Goal: Transaction & Acquisition: Download file/media

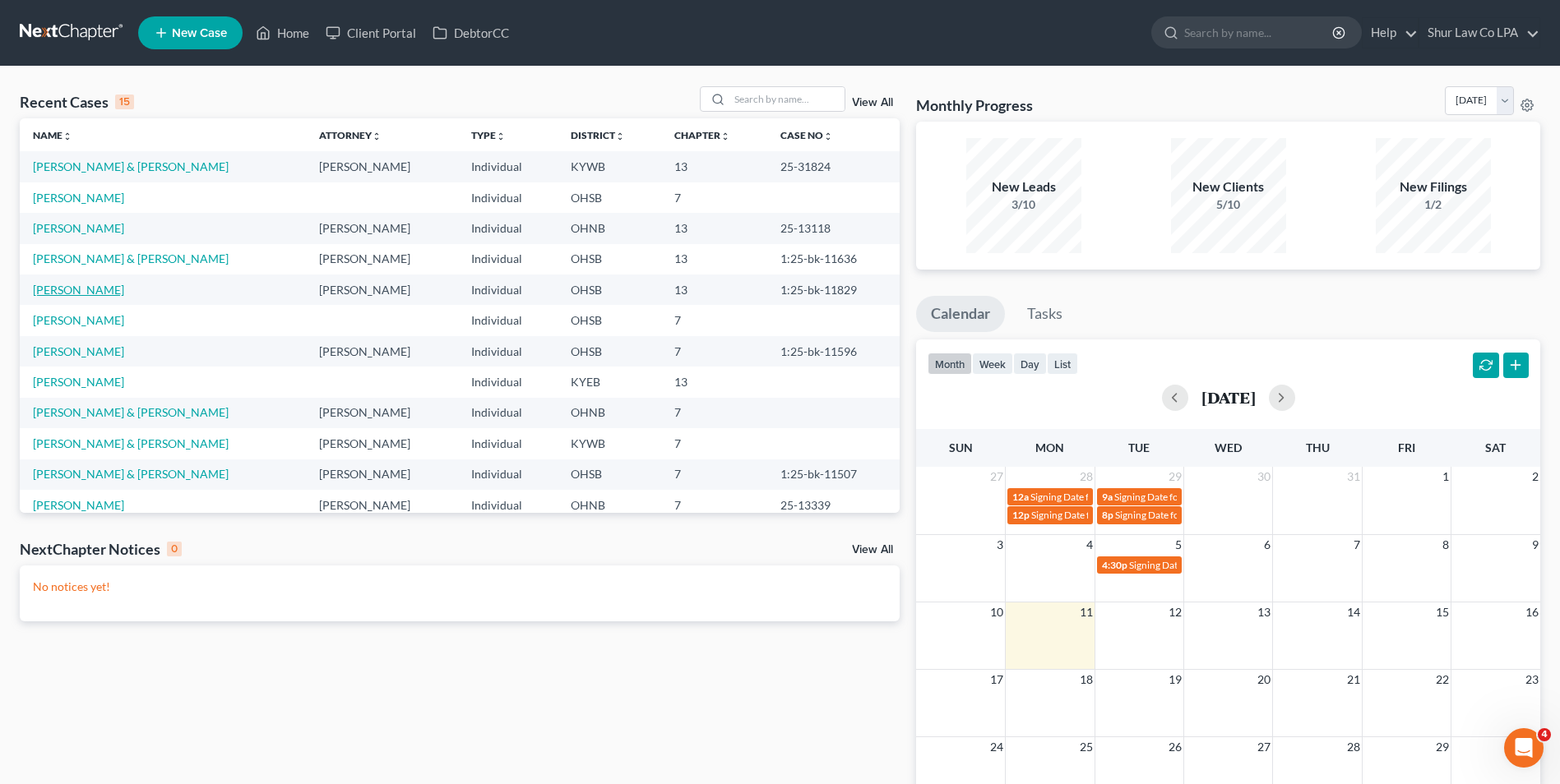
click at [77, 294] on link "[PERSON_NAME]" at bounding box center [78, 289] width 91 height 14
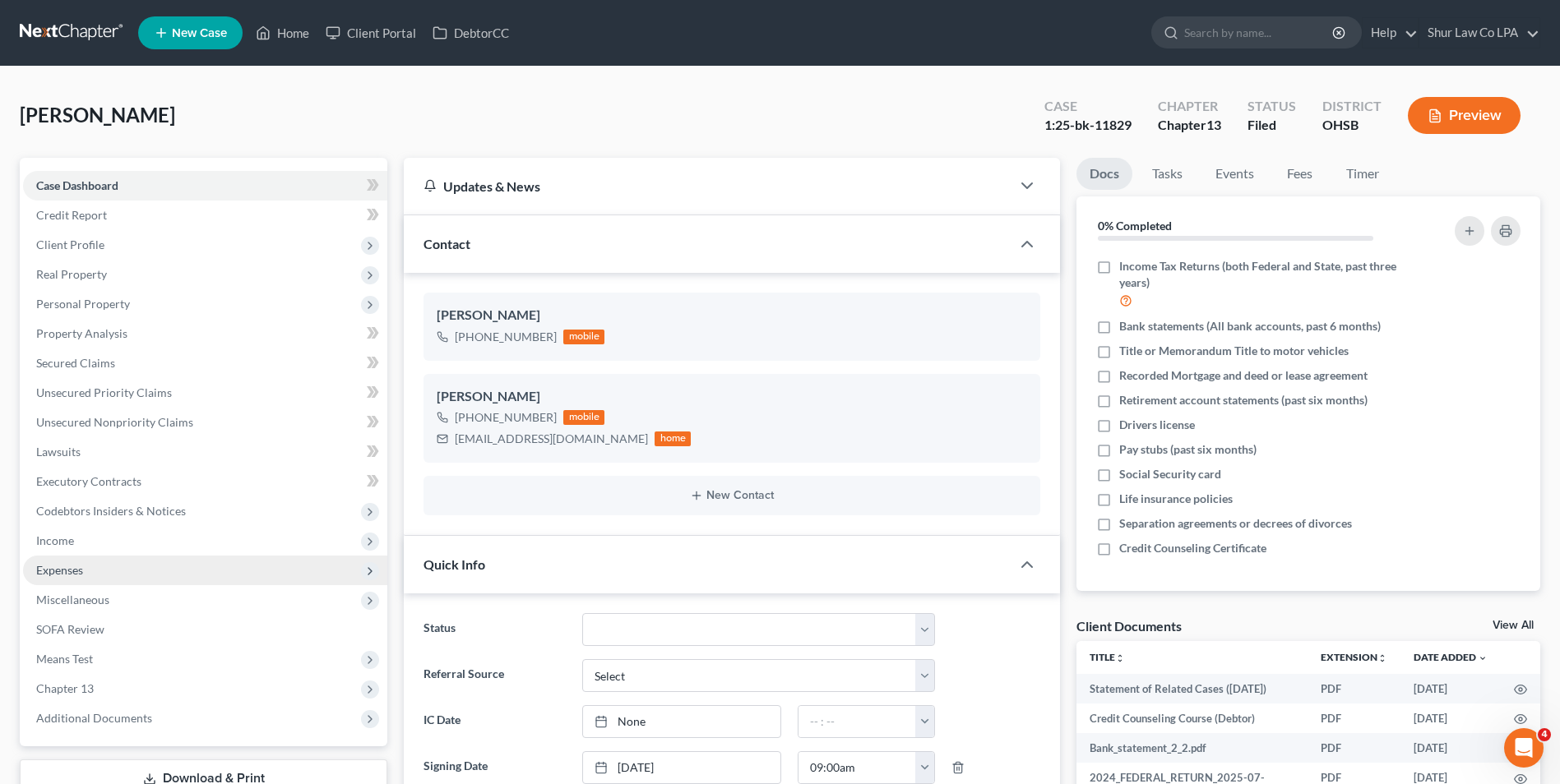
click at [69, 567] on span "Expenses" at bounding box center [59, 570] width 47 height 14
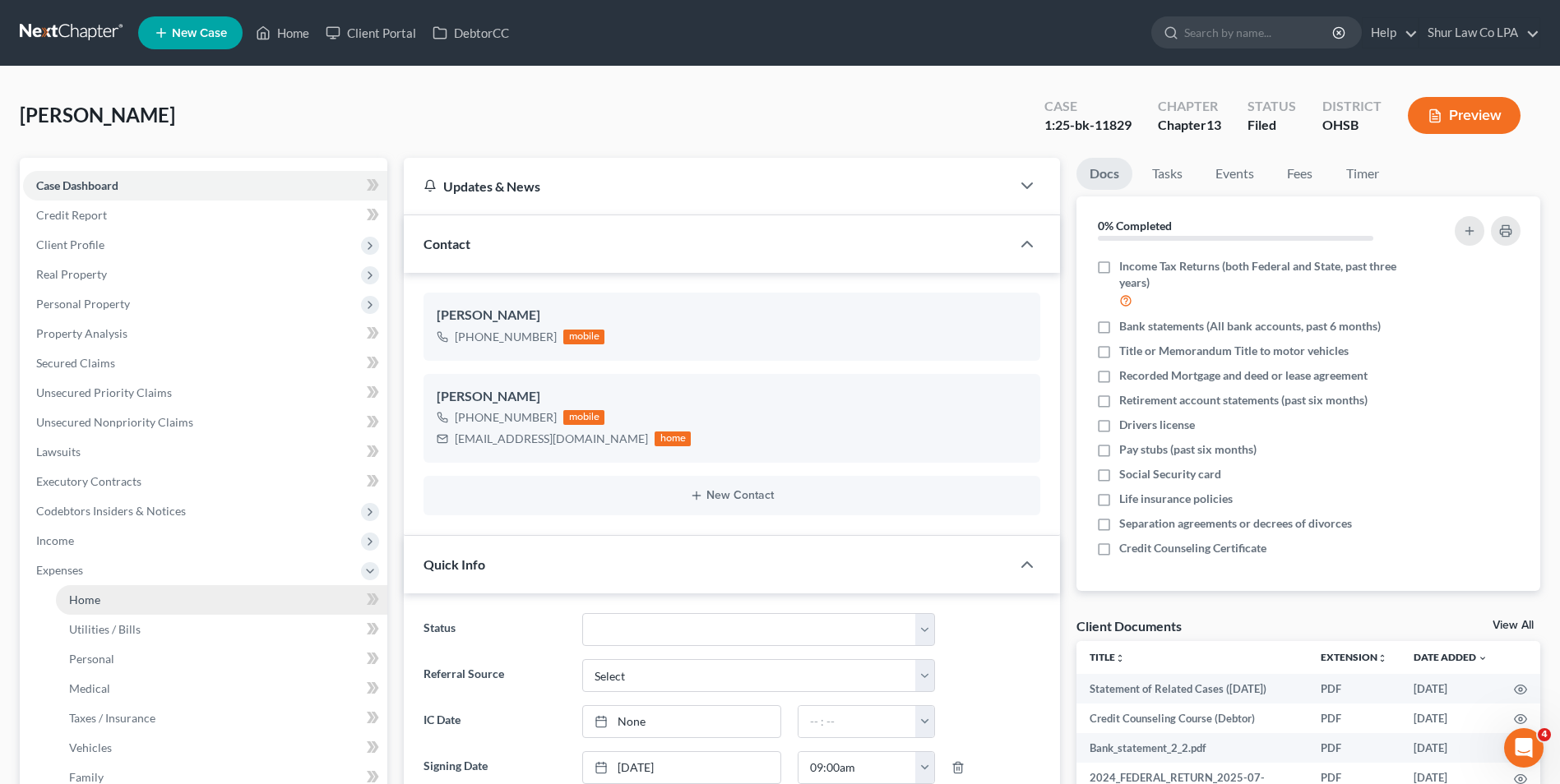
click at [77, 596] on span "Home" at bounding box center [84, 599] width 31 height 14
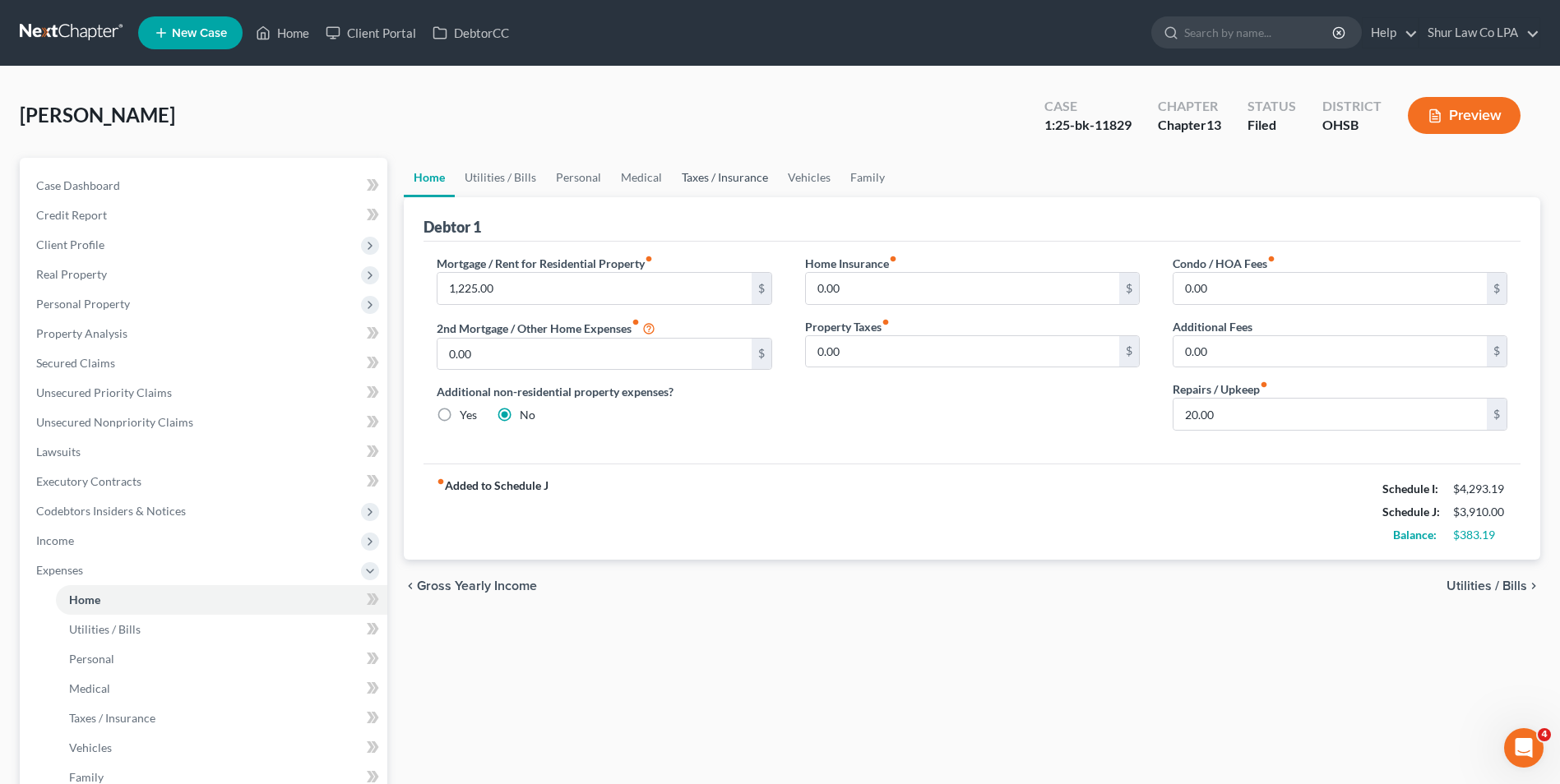
click at [721, 178] on link "Taxes / Insurance" at bounding box center [725, 178] width 106 height 40
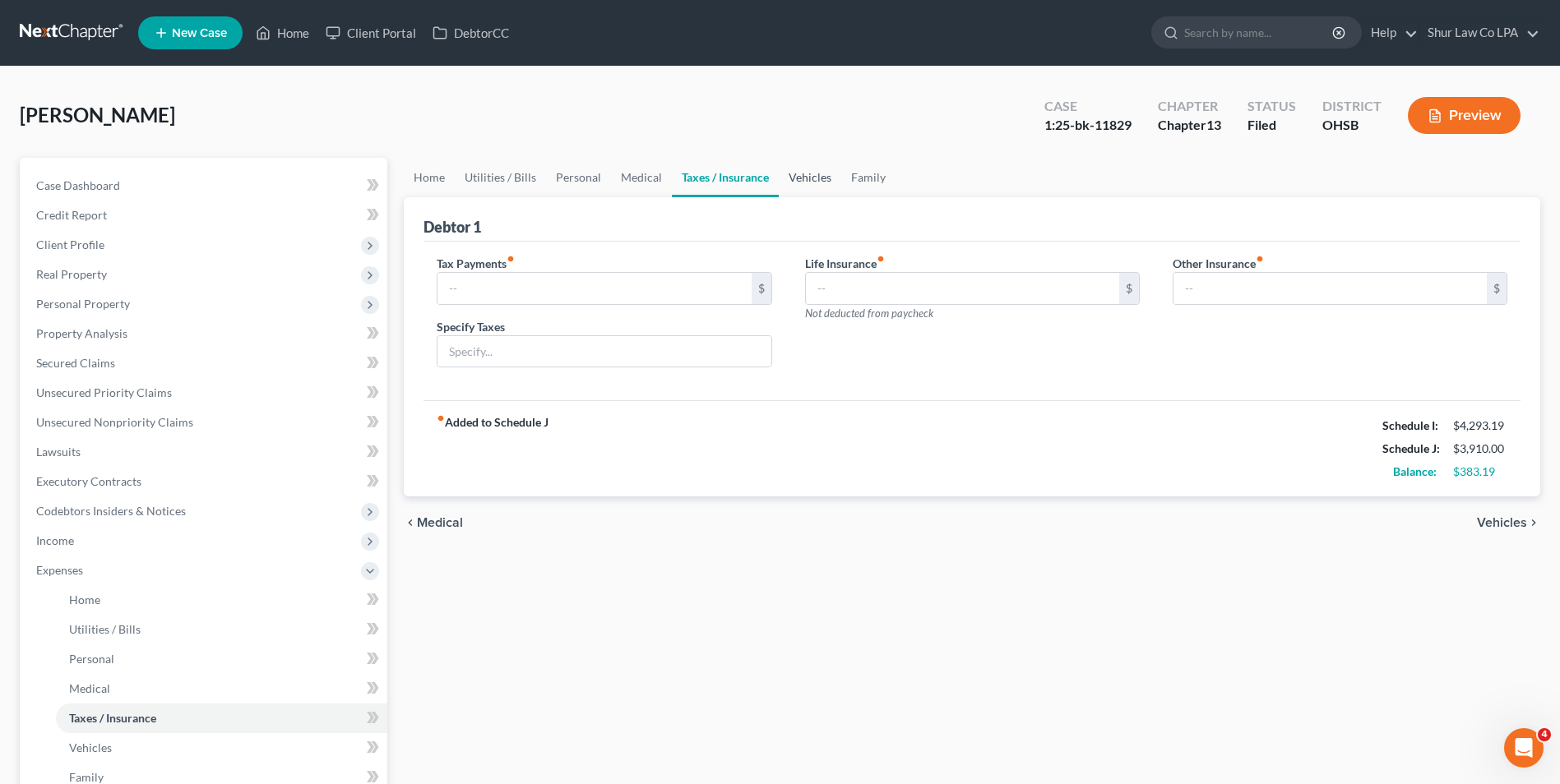
click at [824, 181] on link "Vehicles" at bounding box center [809, 178] width 63 height 40
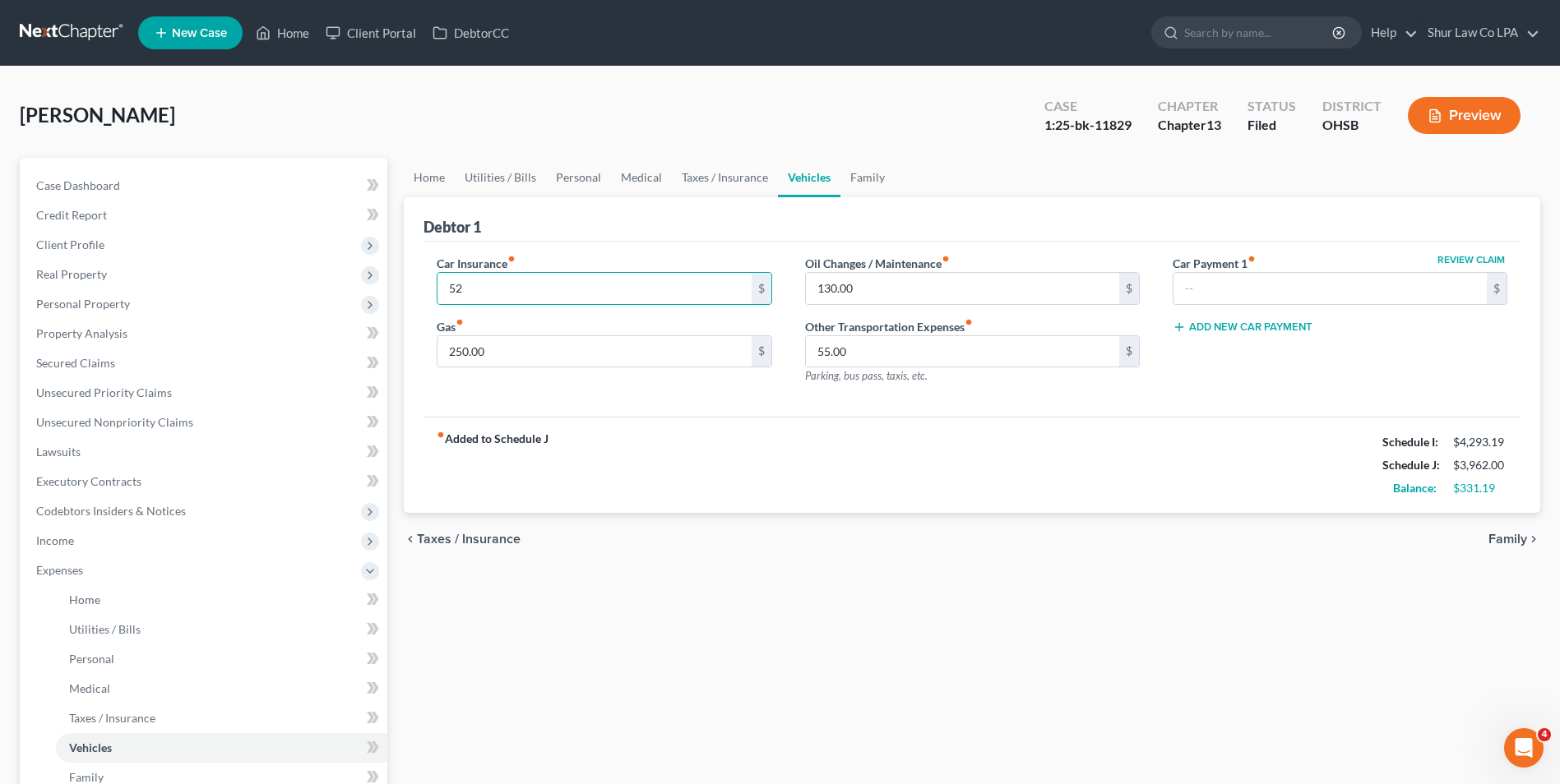
click at [671, 480] on div "fiber_manual_record Added to Schedule J Schedule I: $4,293.19 Schedule J: $3,96…" at bounding box center [971, 465] width 1097 height 96
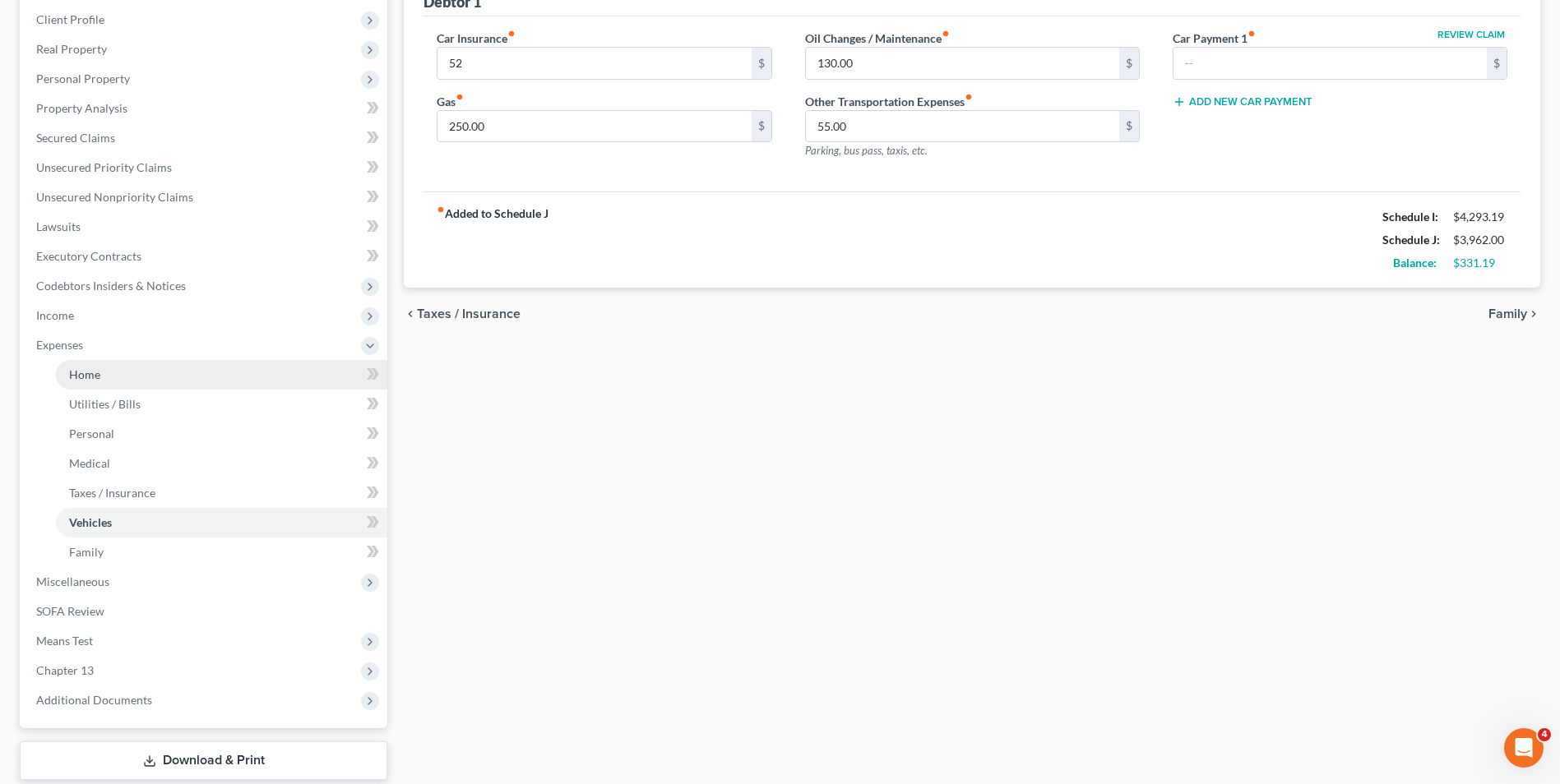
scroll to position [326, 0]
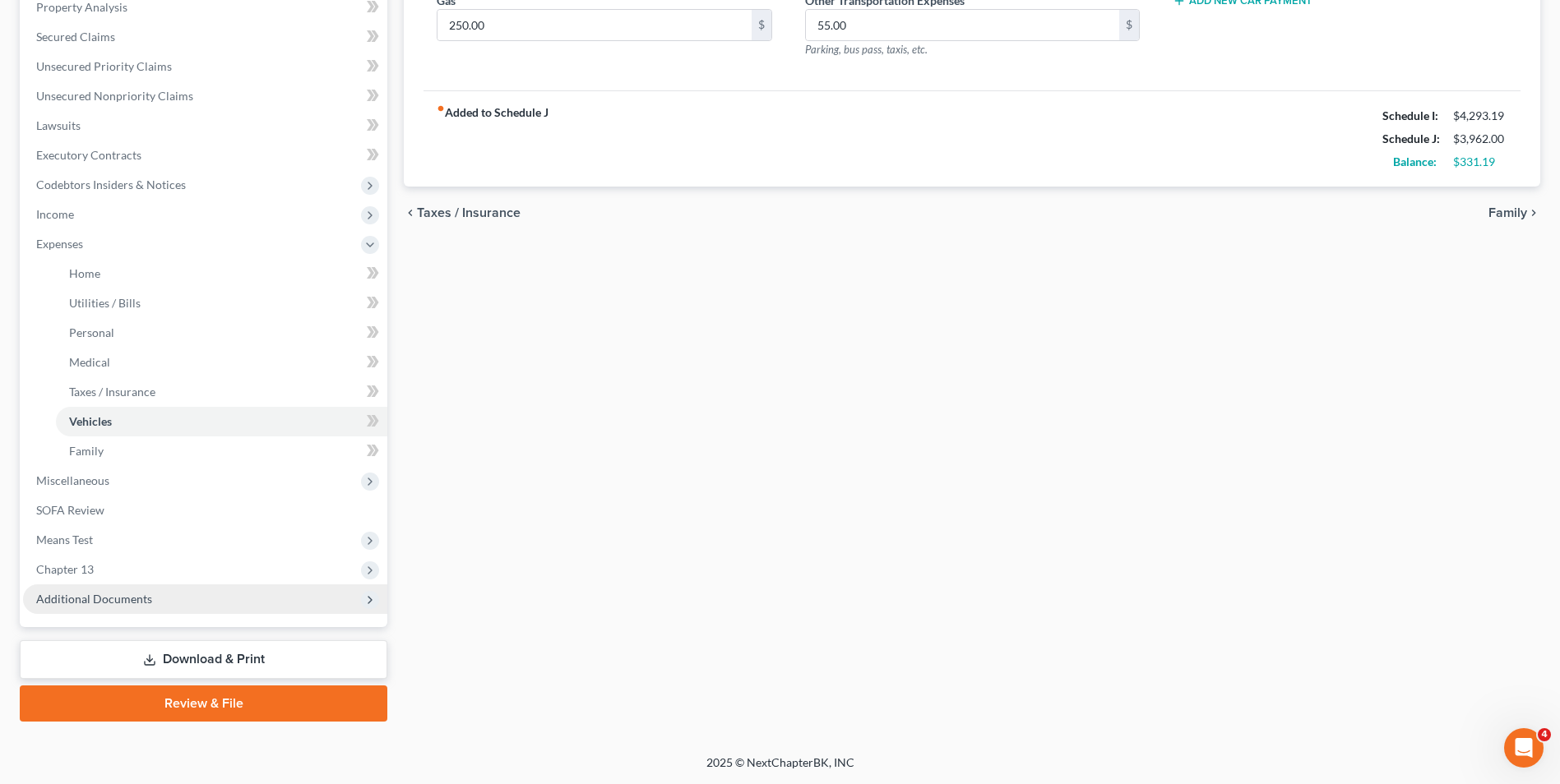
click at [154, 597] on span "Additional Documents" at bounding box center [205, 599] width 364 height 30
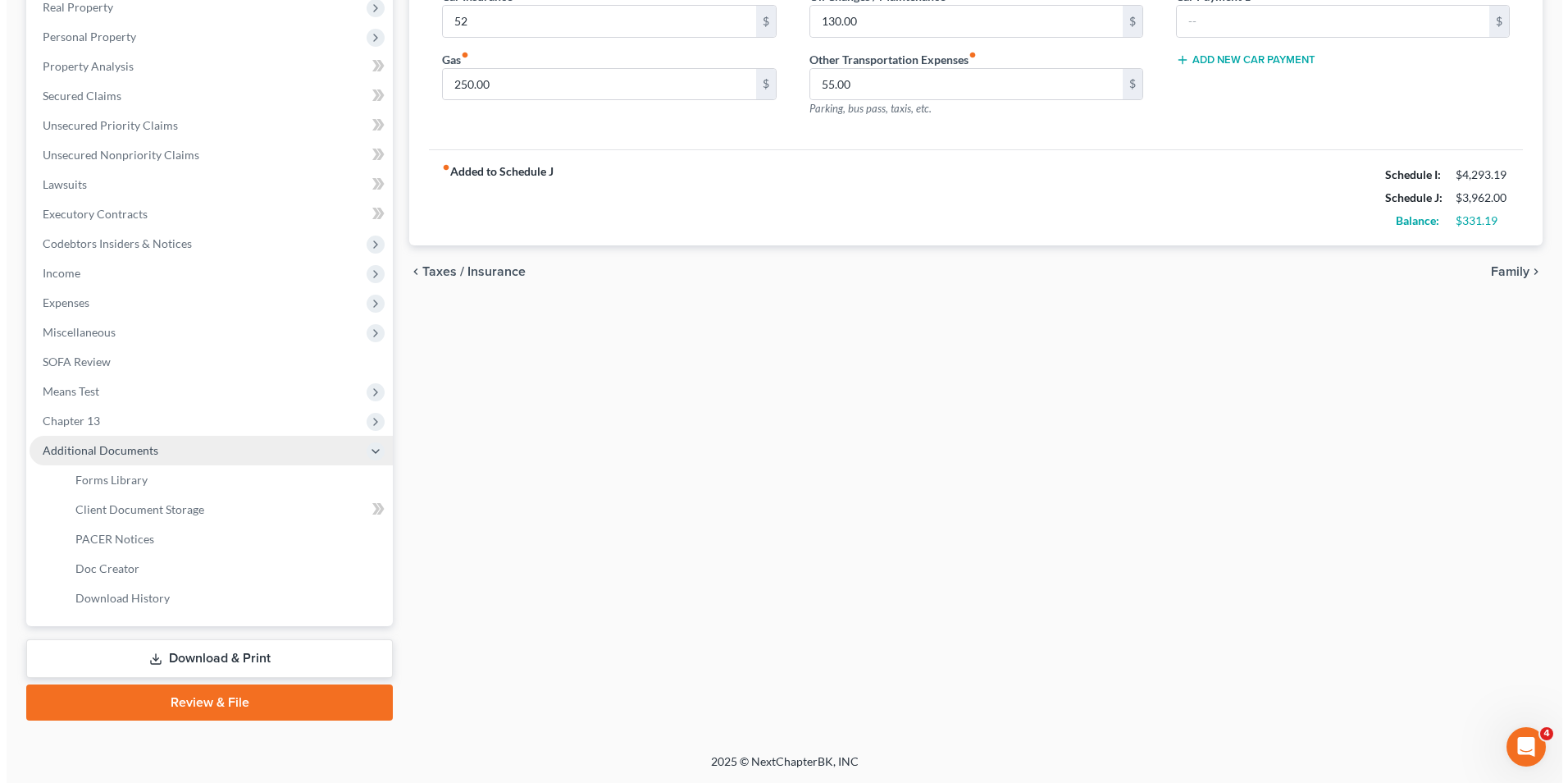
scroll to position [267, 0]
click at [184, 650] on link "Download & Print" at bounding box center [203, 658] width 366 height 39
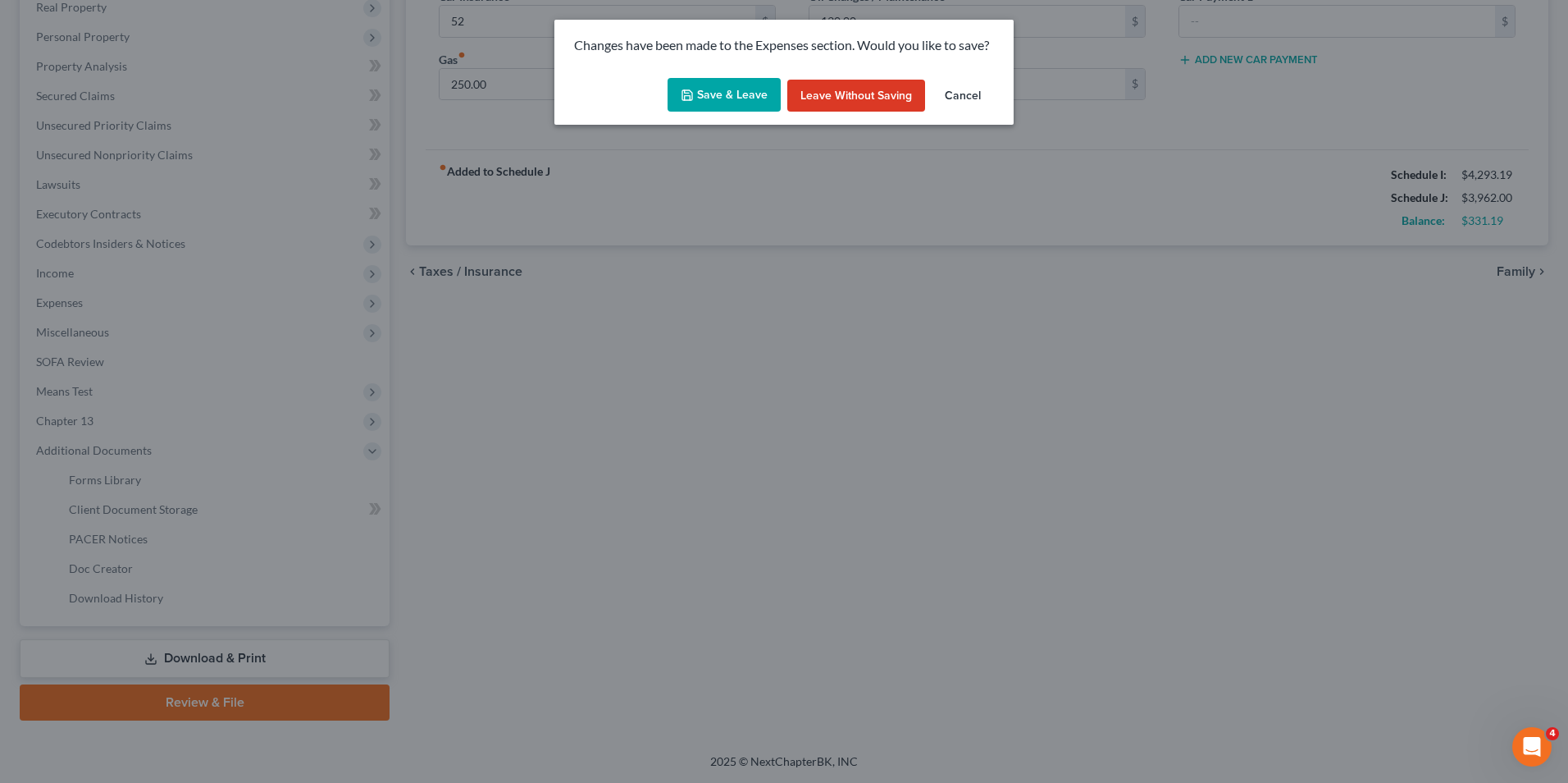
click at [741, 98] on button "Save & Leave" at bounding box center [725, 95] width 113 height 35
type input "52.00"
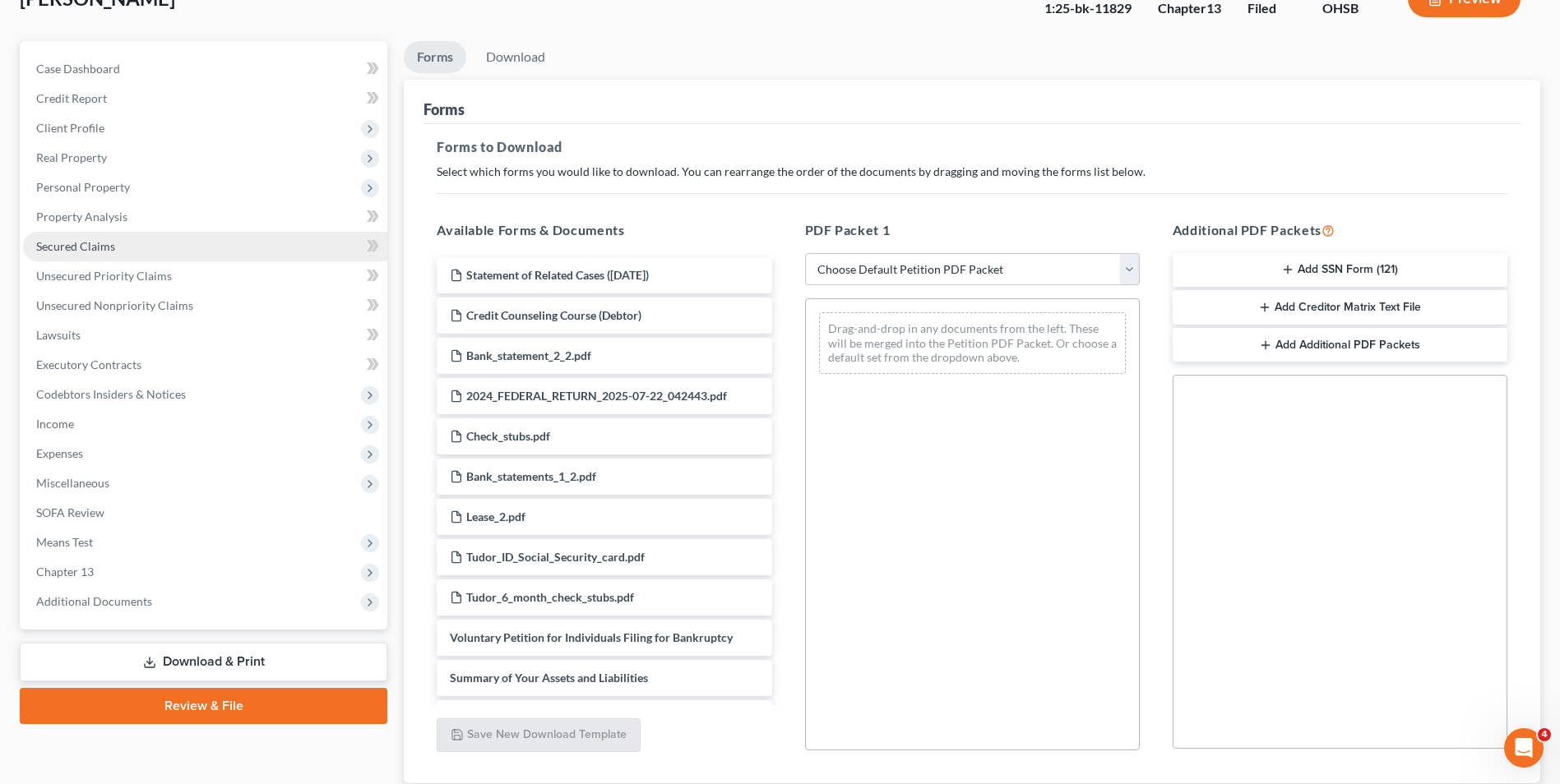
scroll to position [230, 0]
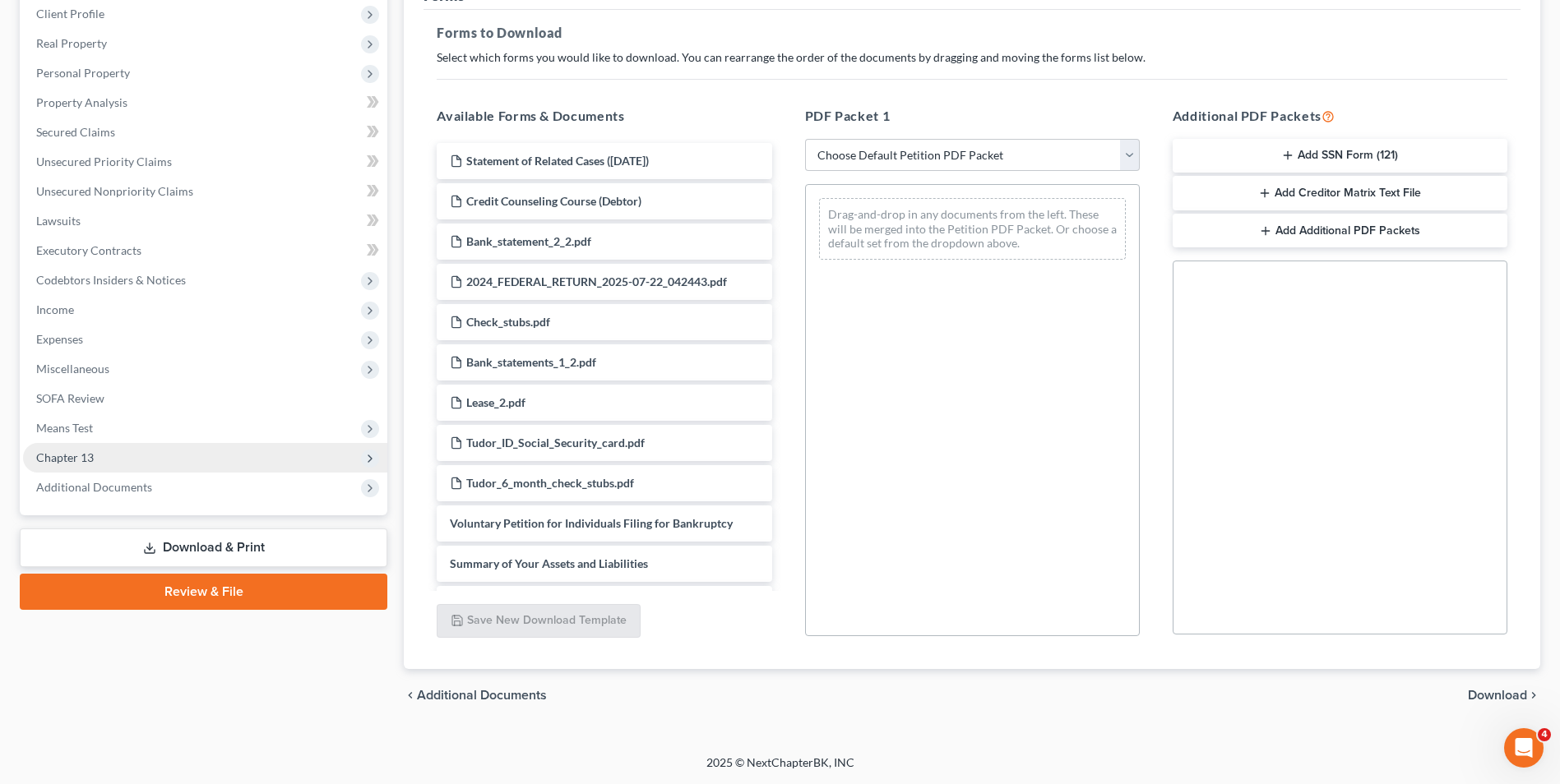
click at [71, 447] on span "Chapter 13" at bounding box center [205, 458] width 364 height 30
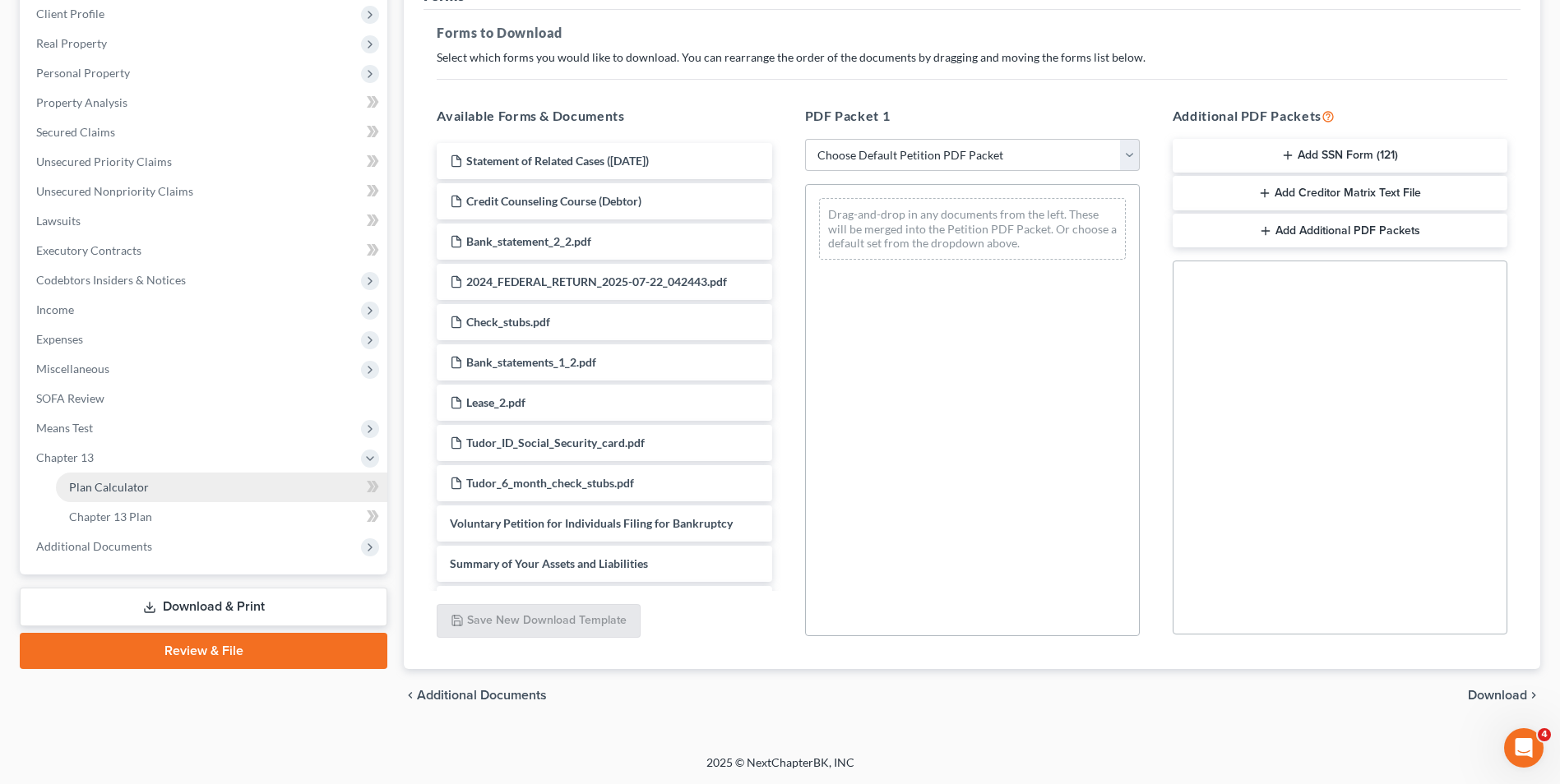
click at [115, 481] on span "Plan Calculator" at bounding box center [109, 487] width 80 height 14
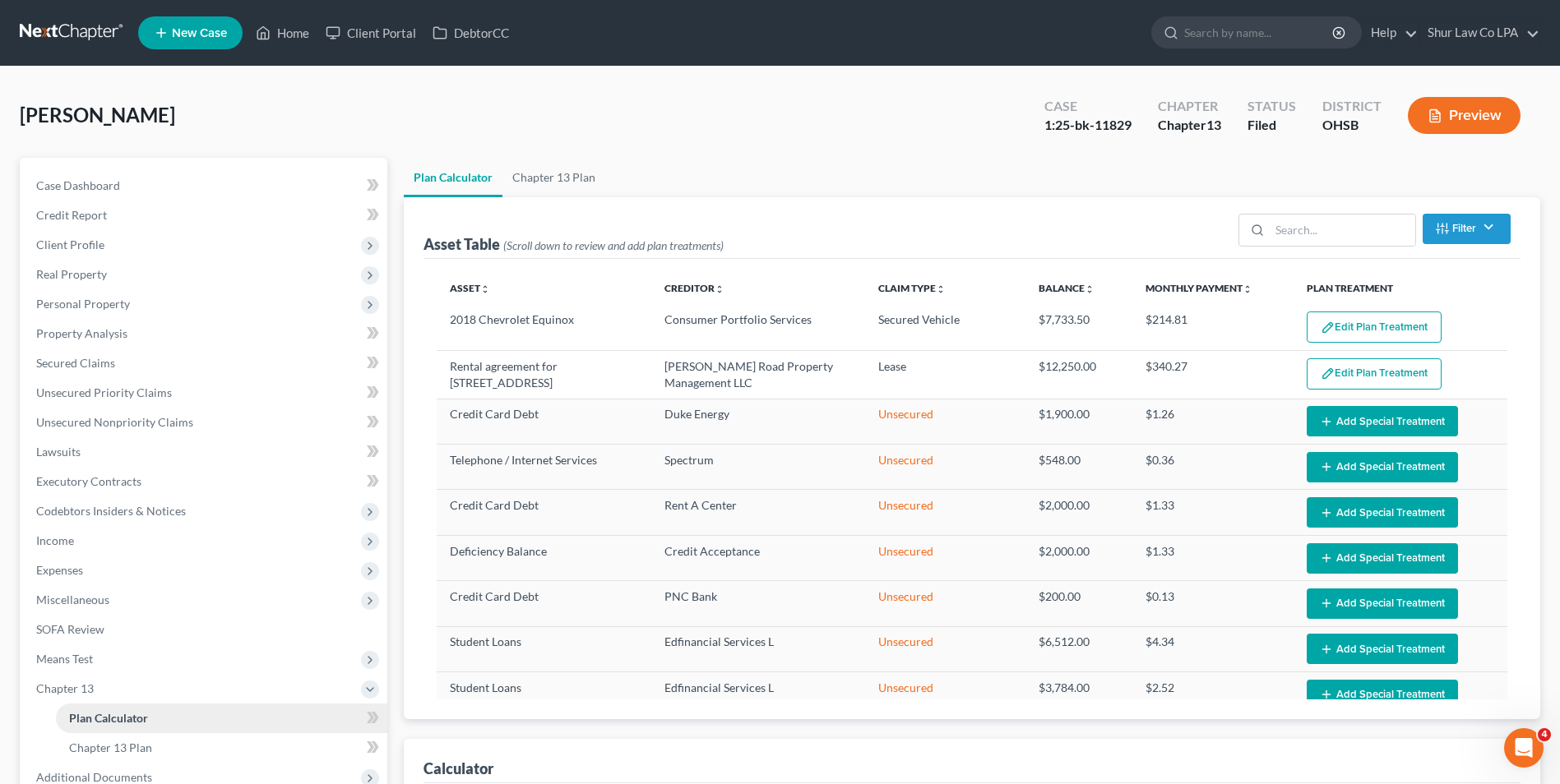
select select "35"
click at [548, 181] on link "Chapter 13 Plan" at bounding box center [553, 178] width 103 height 40
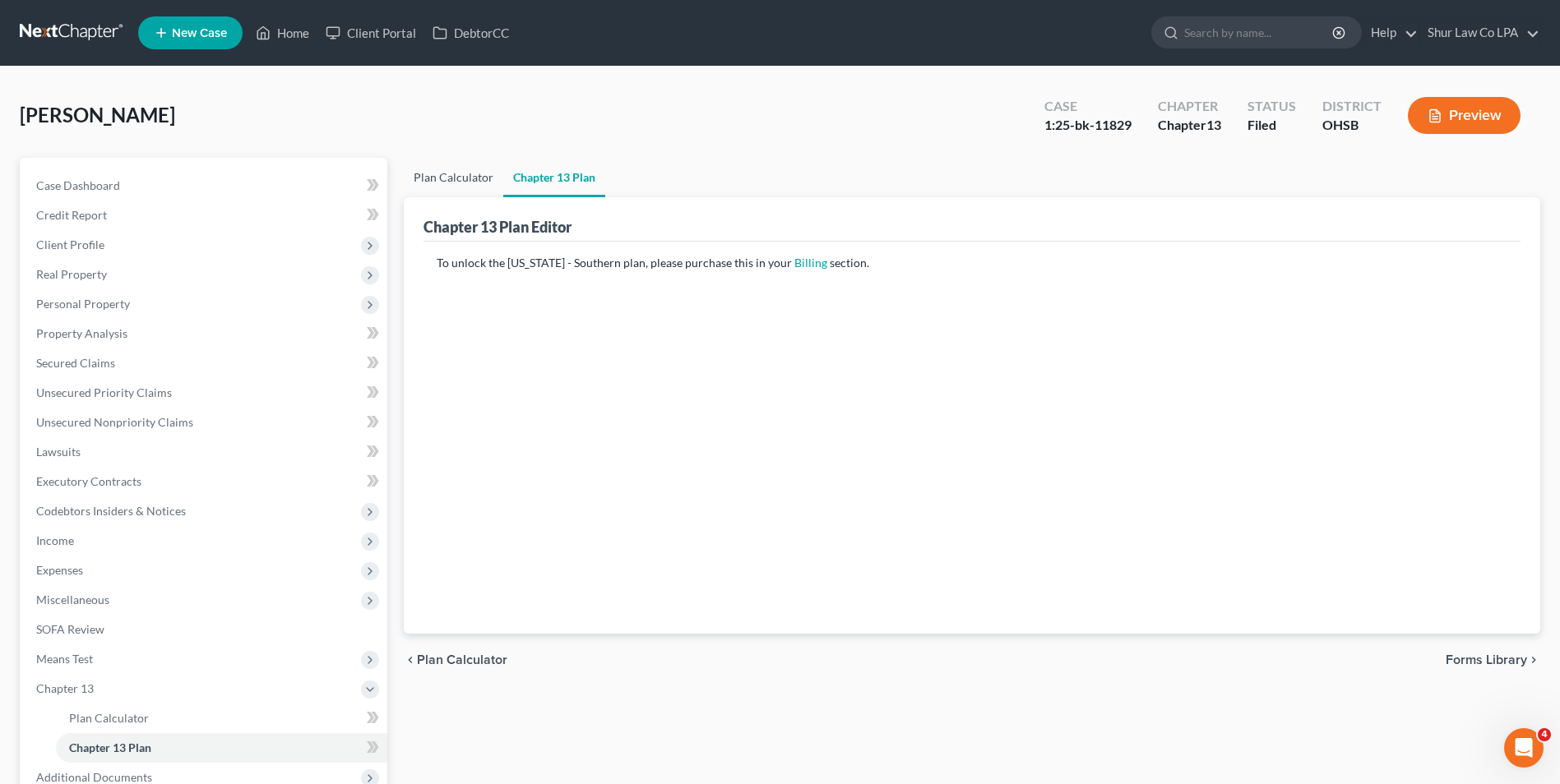
click at [458, 173] on link "Plan Calculator" at bounding box center [453, 178] width 100 height 40
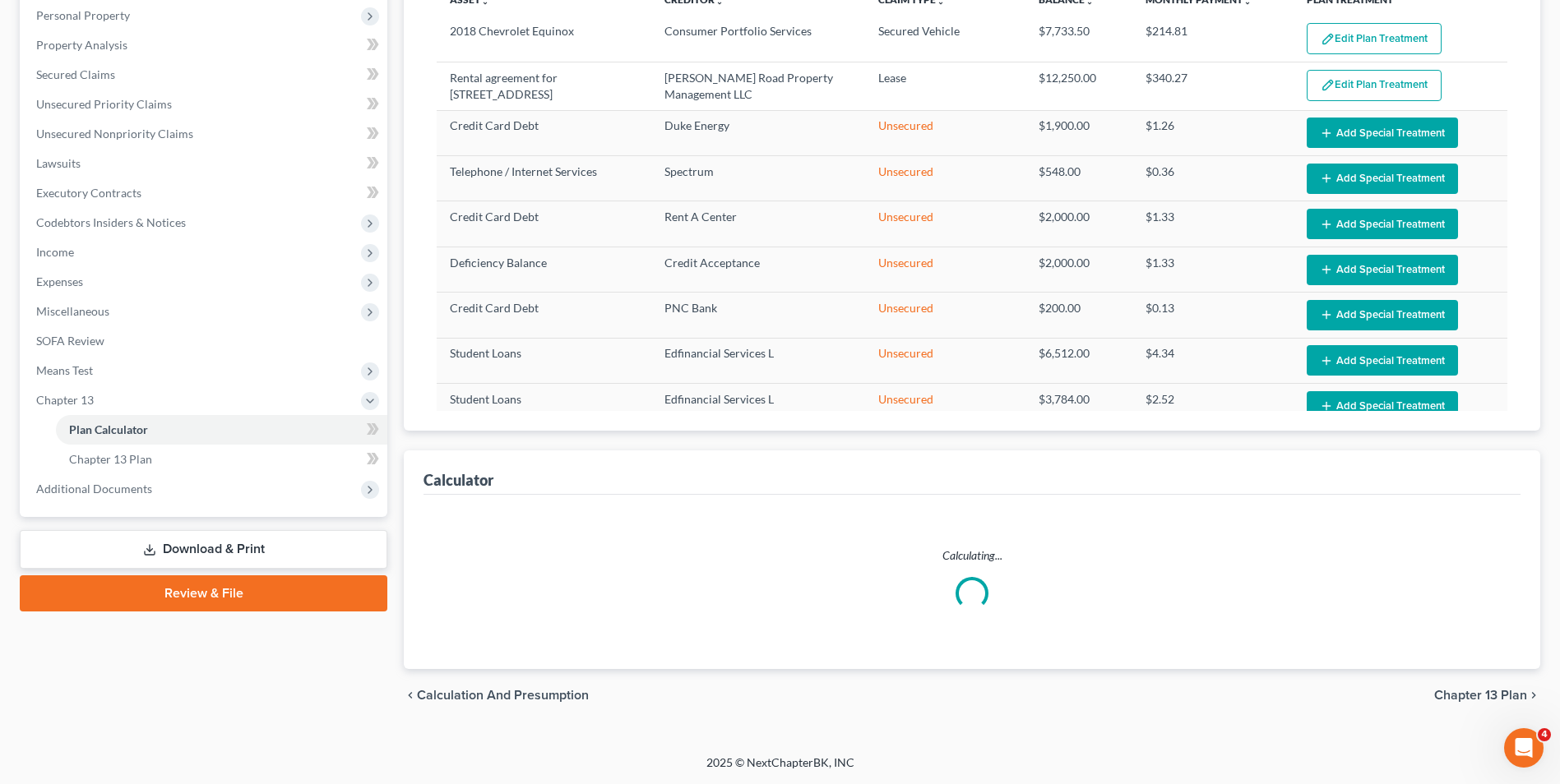
select select "35"
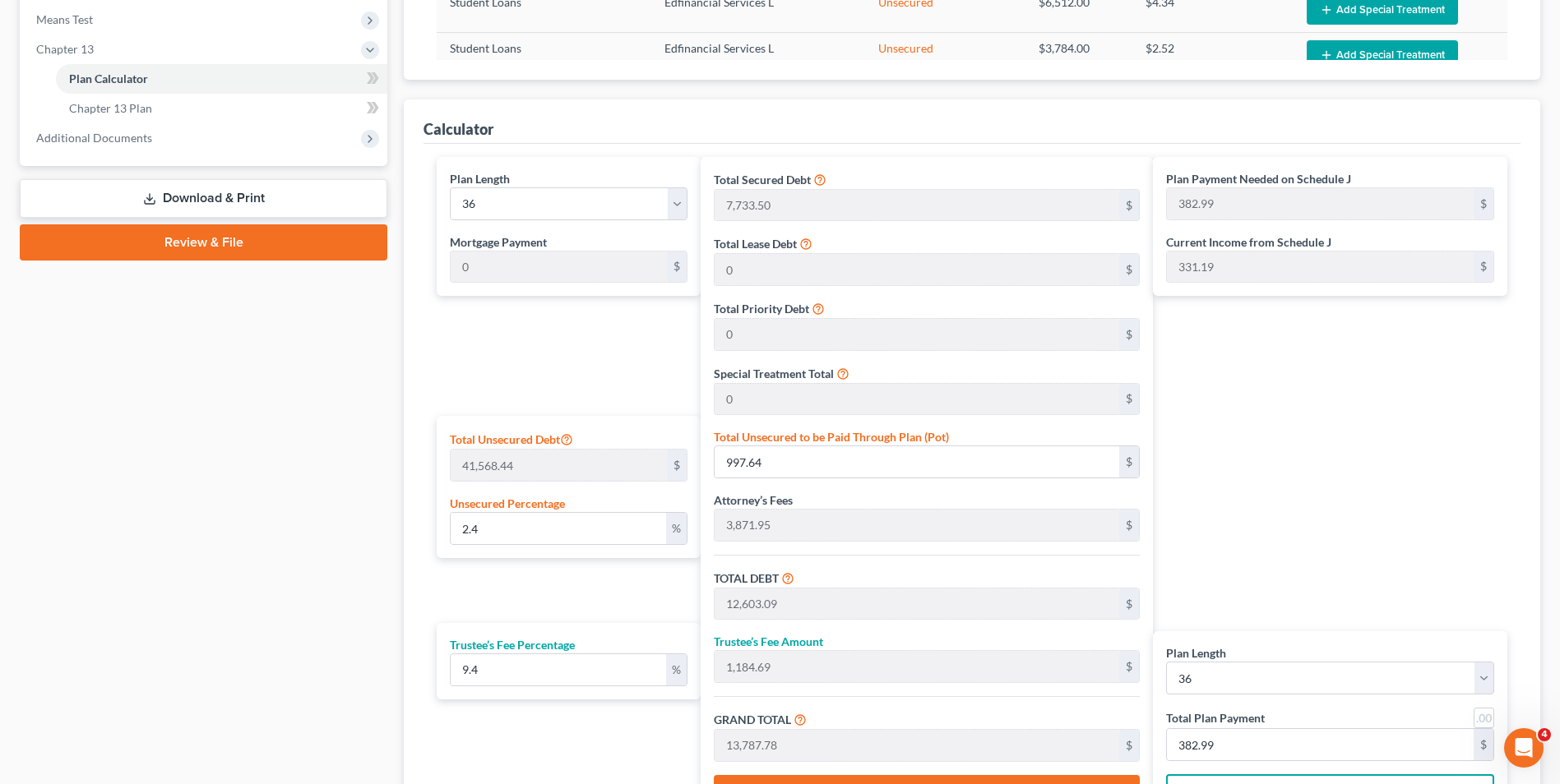
scroll to position [739, 0]
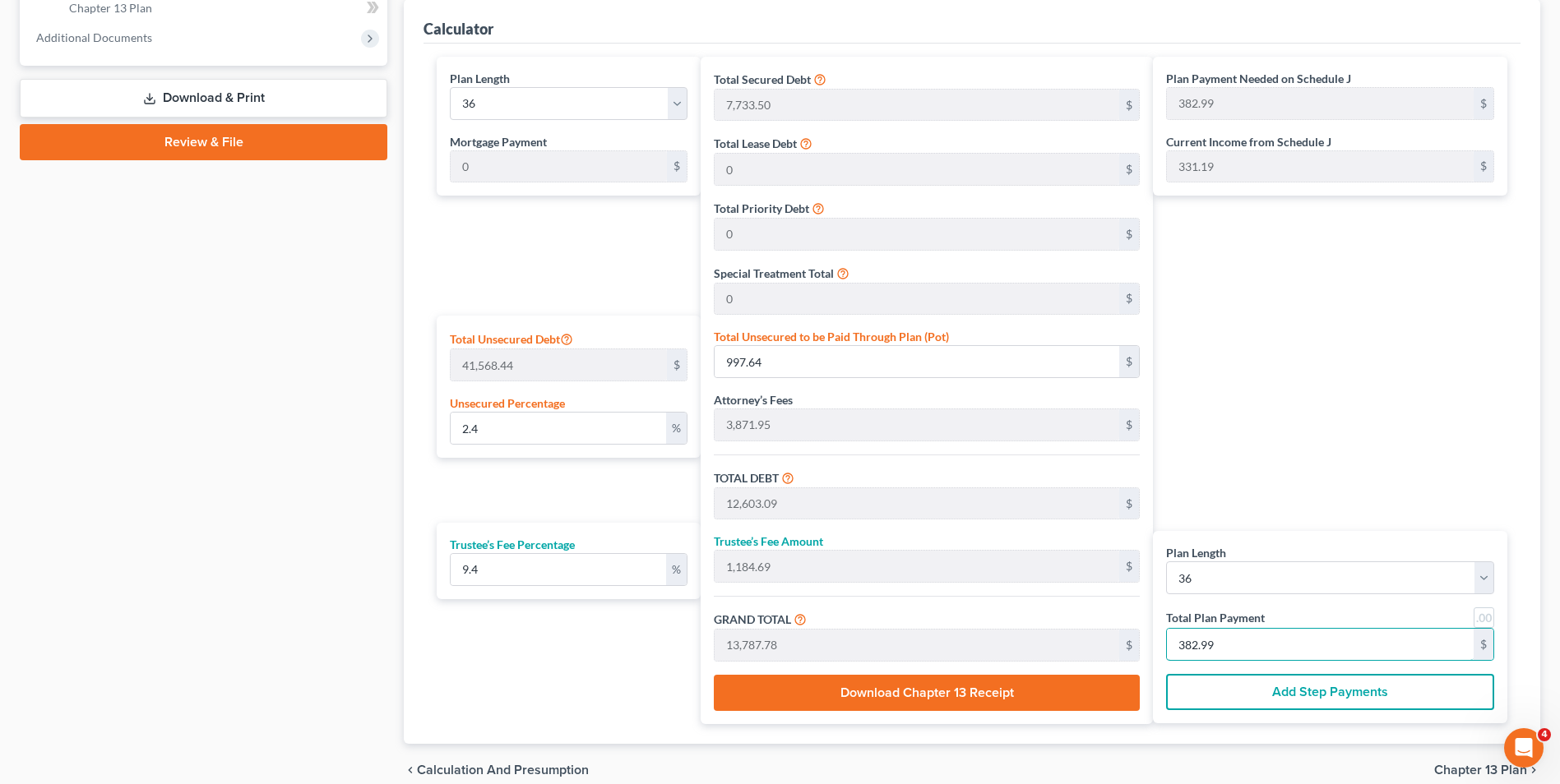
type input "0"
type input "98.72"
type input "9.27"
type input "108.00"
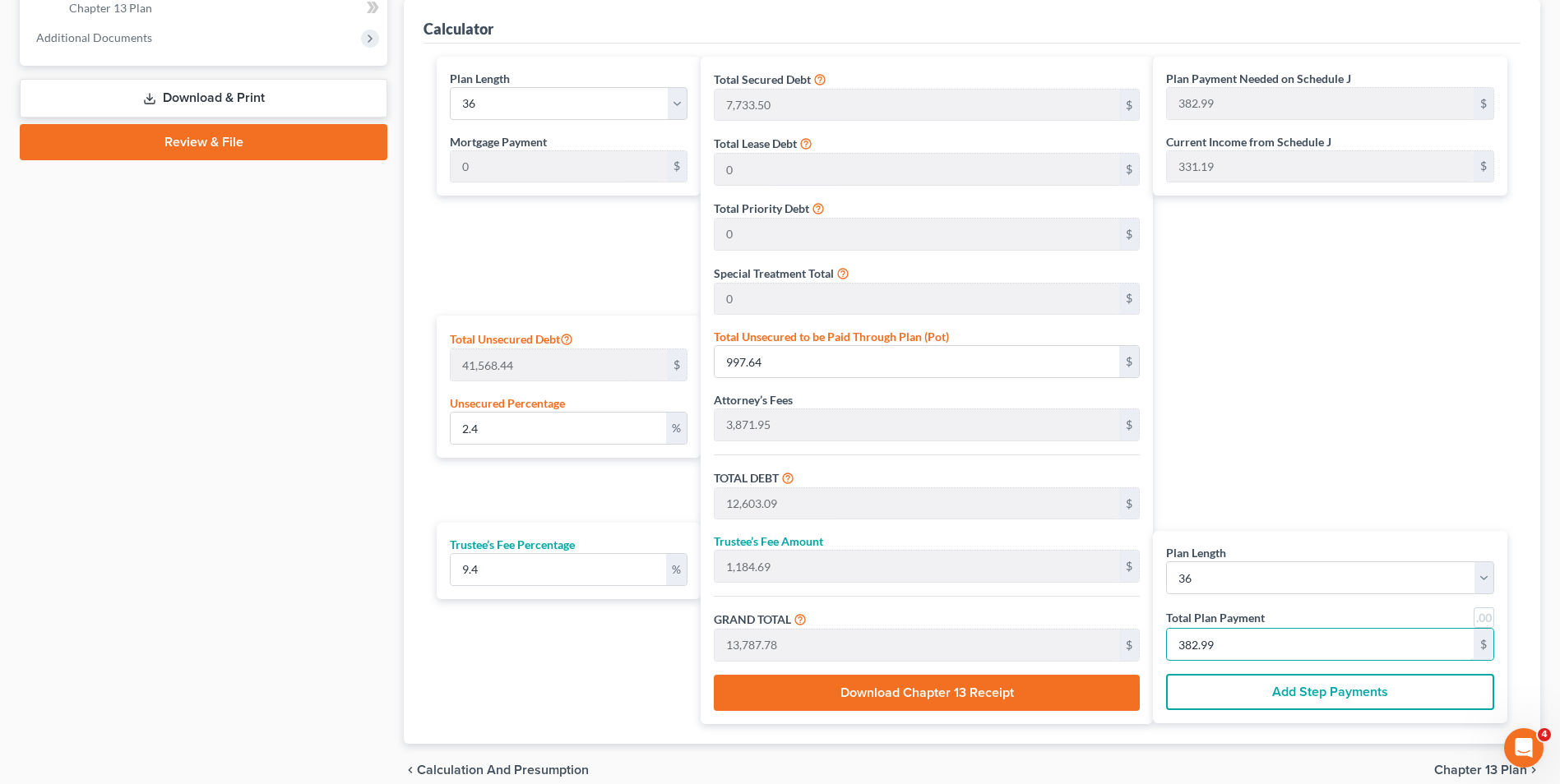
type input "3"
type input "1,085.92"
type input "102.07"
type input "1,187.99"
type input "33"
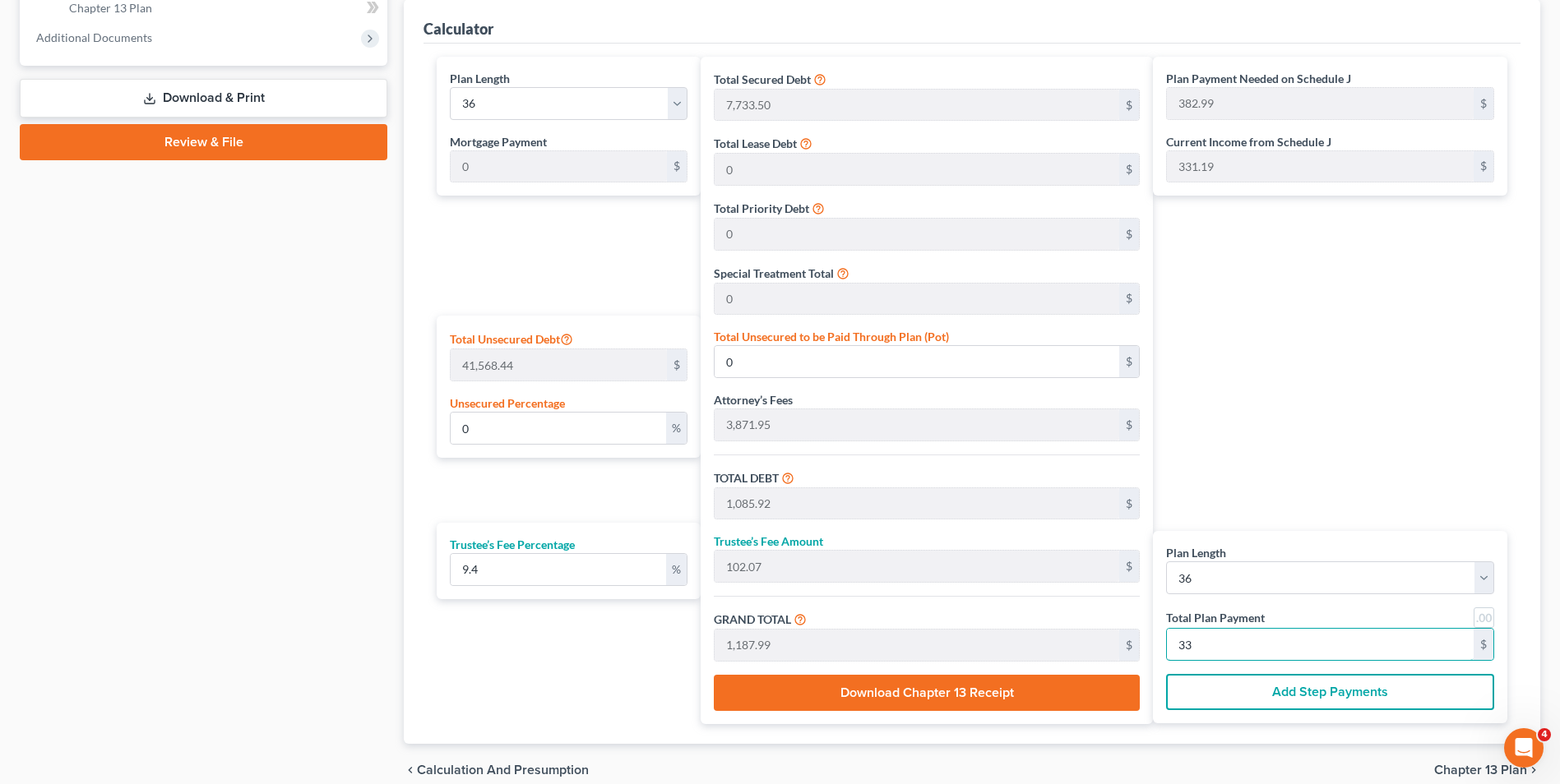
type input "10,859.23"
type input "1,020.76"
type input "11,880.00"
type input "330"
click at [1319, 400] on div "Plan Payment Needed on Schedule J 382.99 $ Current Income from Schedule J 331.1…" at bounding box center [1333, 390] width 362 height 667
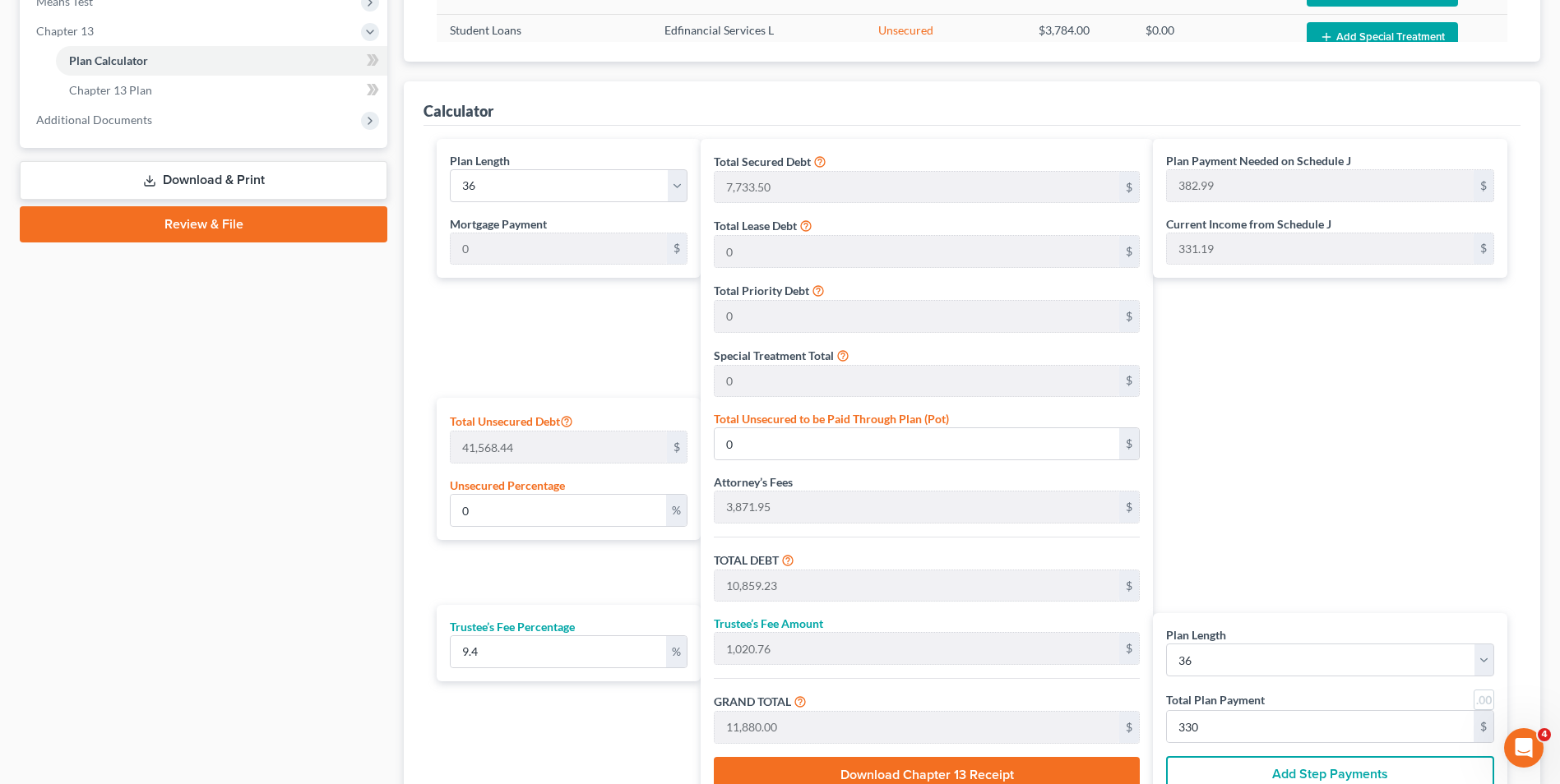
scroll to position [165, 0]
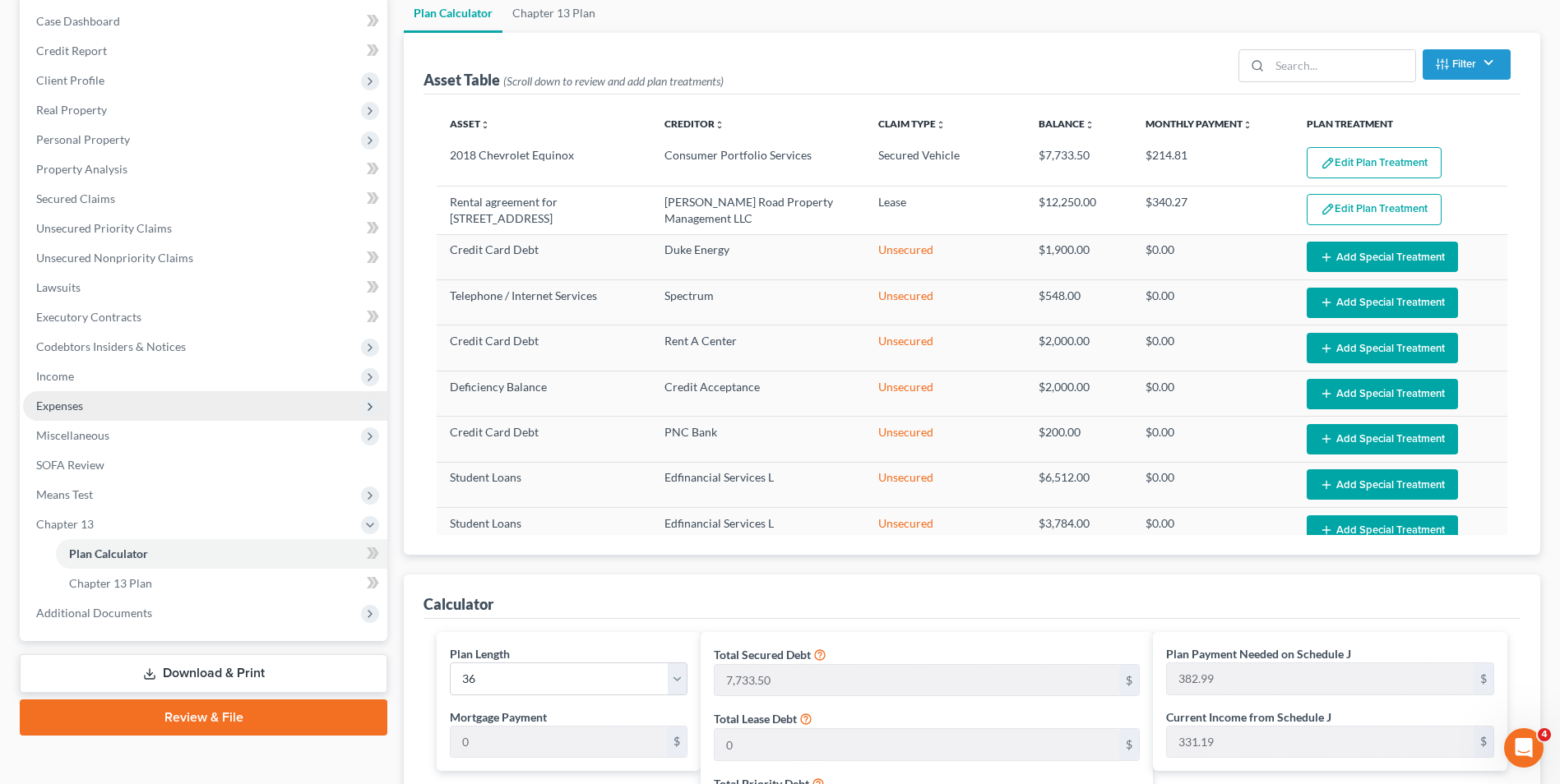
click at [75, 394] on span "Expenses" at bounding box center [205, 406] width 364 height 30
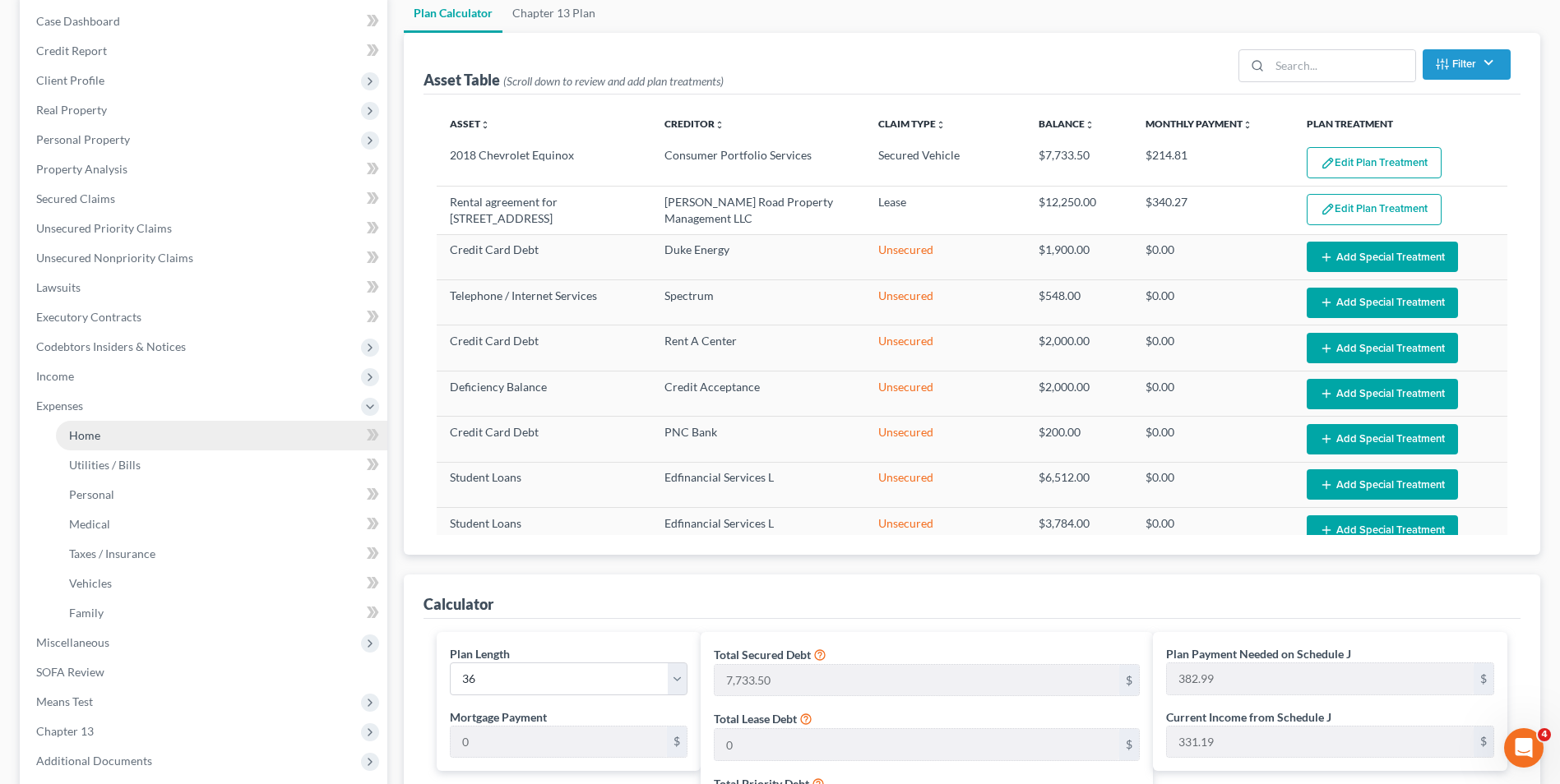
click at [102, 437] on link "Home" at bounding box center [222, 436] width 331 height 30
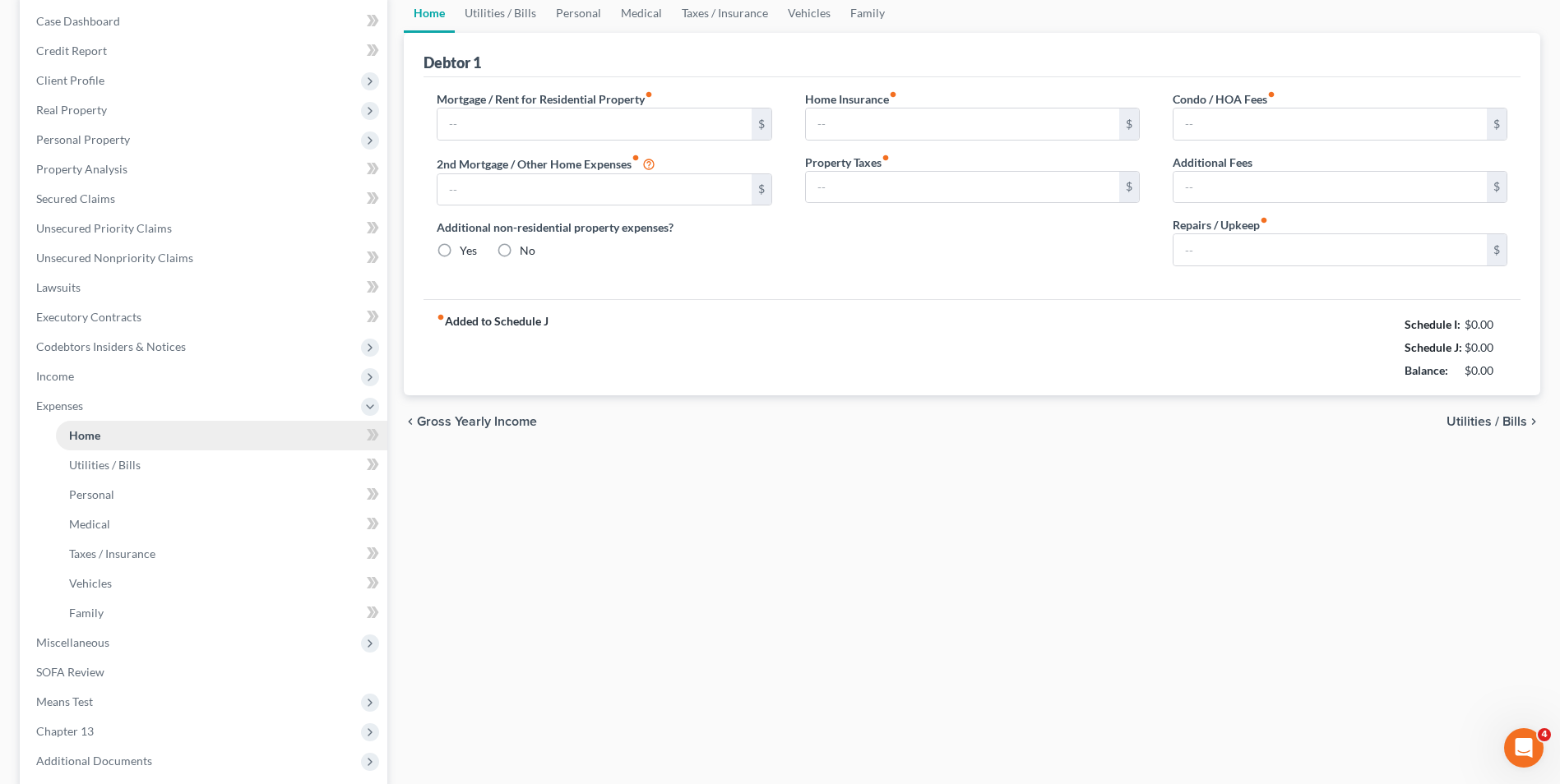
scroll to position [84, 0]
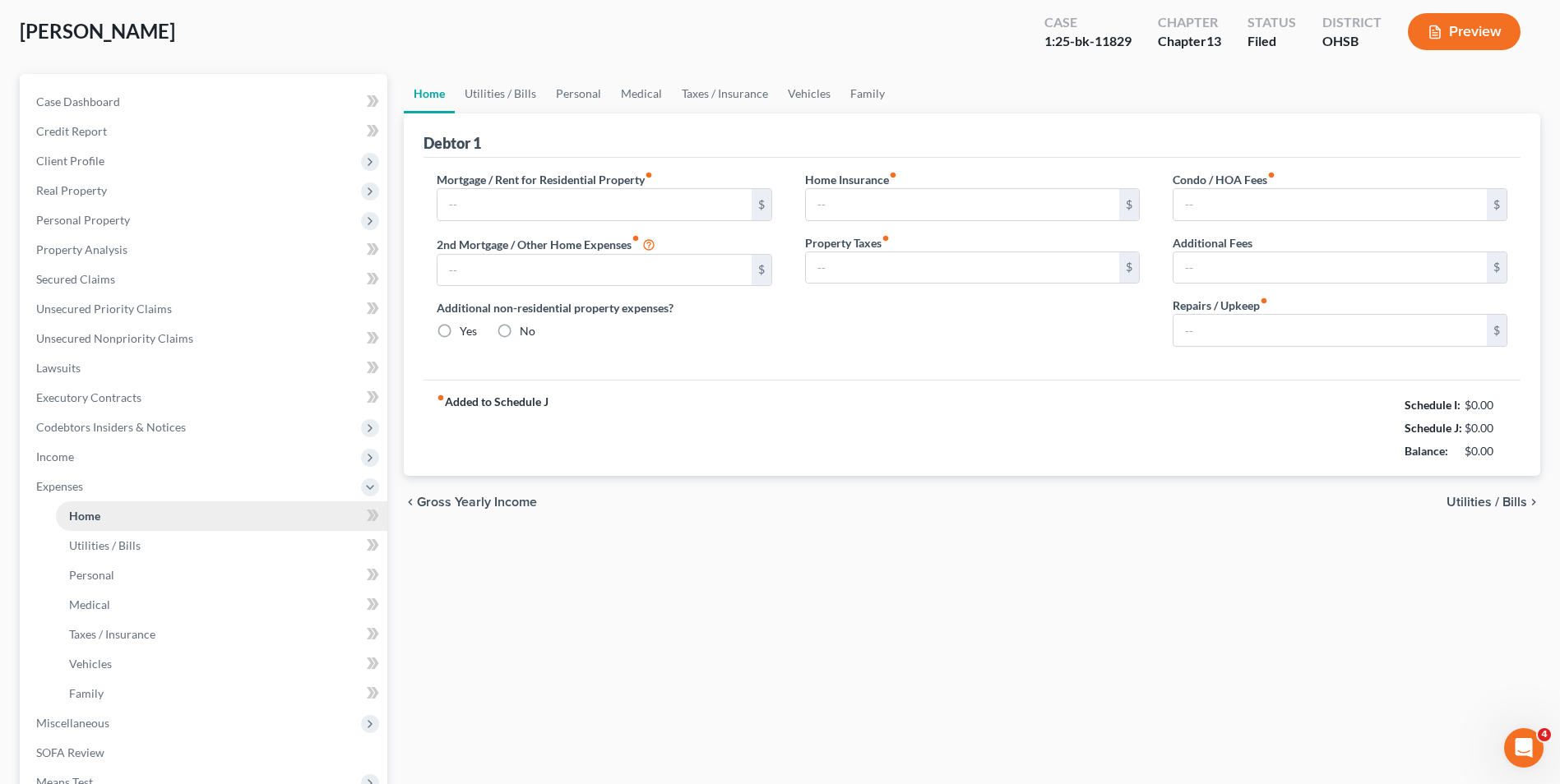
type input "1,225.00"
type input "0.00"
radio input "true"
type input "0.00"
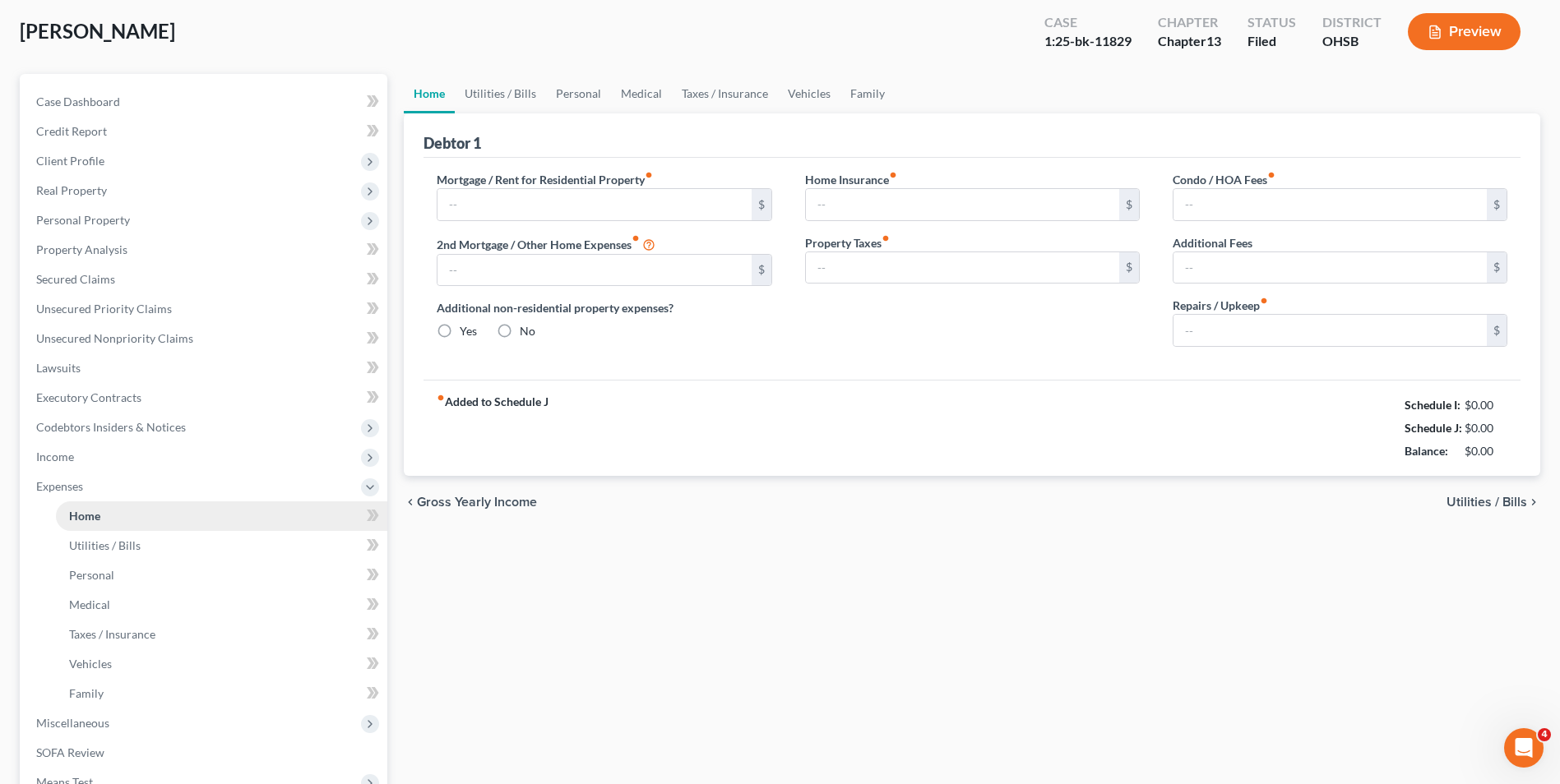
type input "0.00"
type input "20.00"
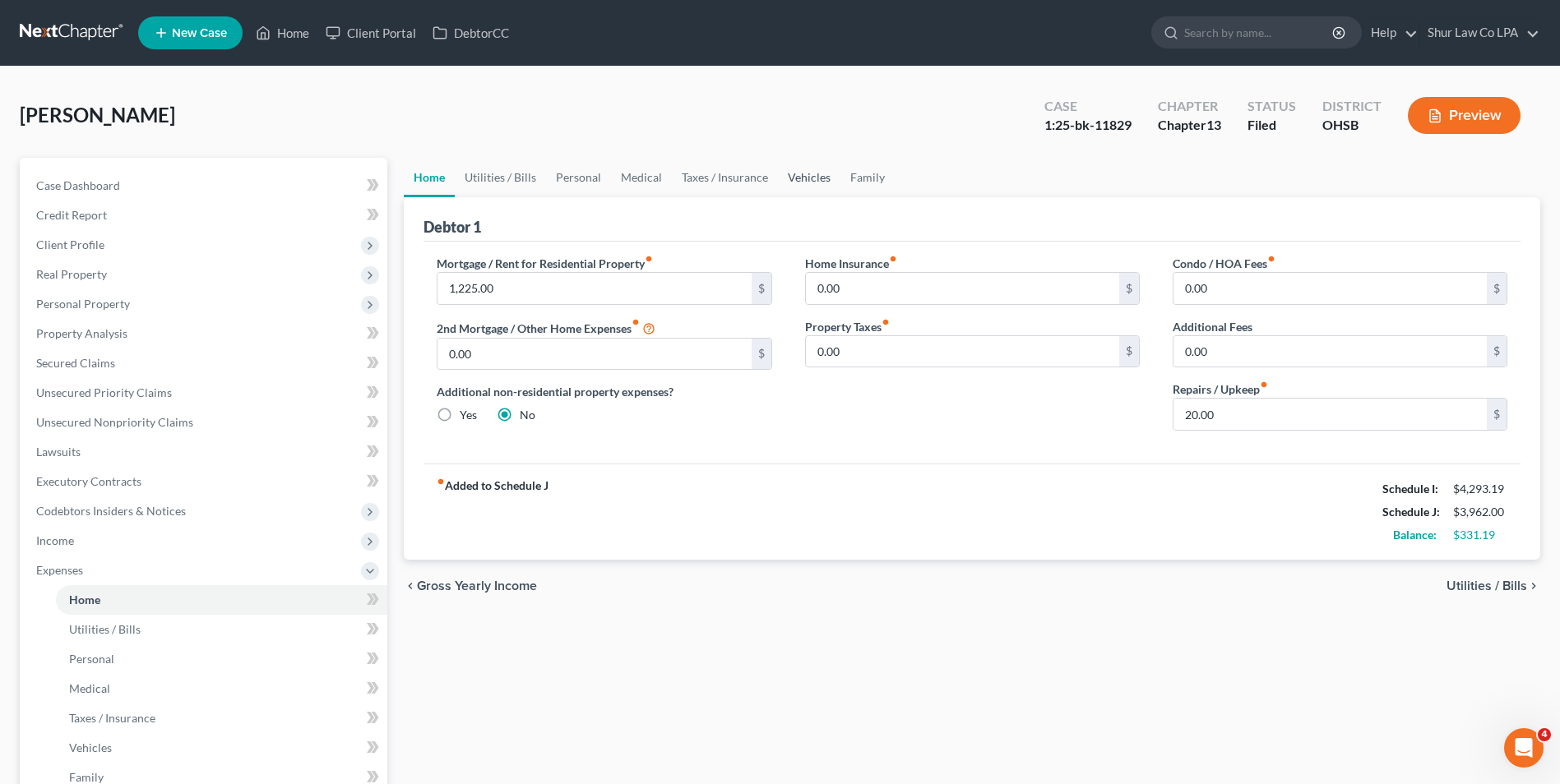
click at [812, 172] on link "Vehicles" at bounding box center [808, 178] width 63 height 40
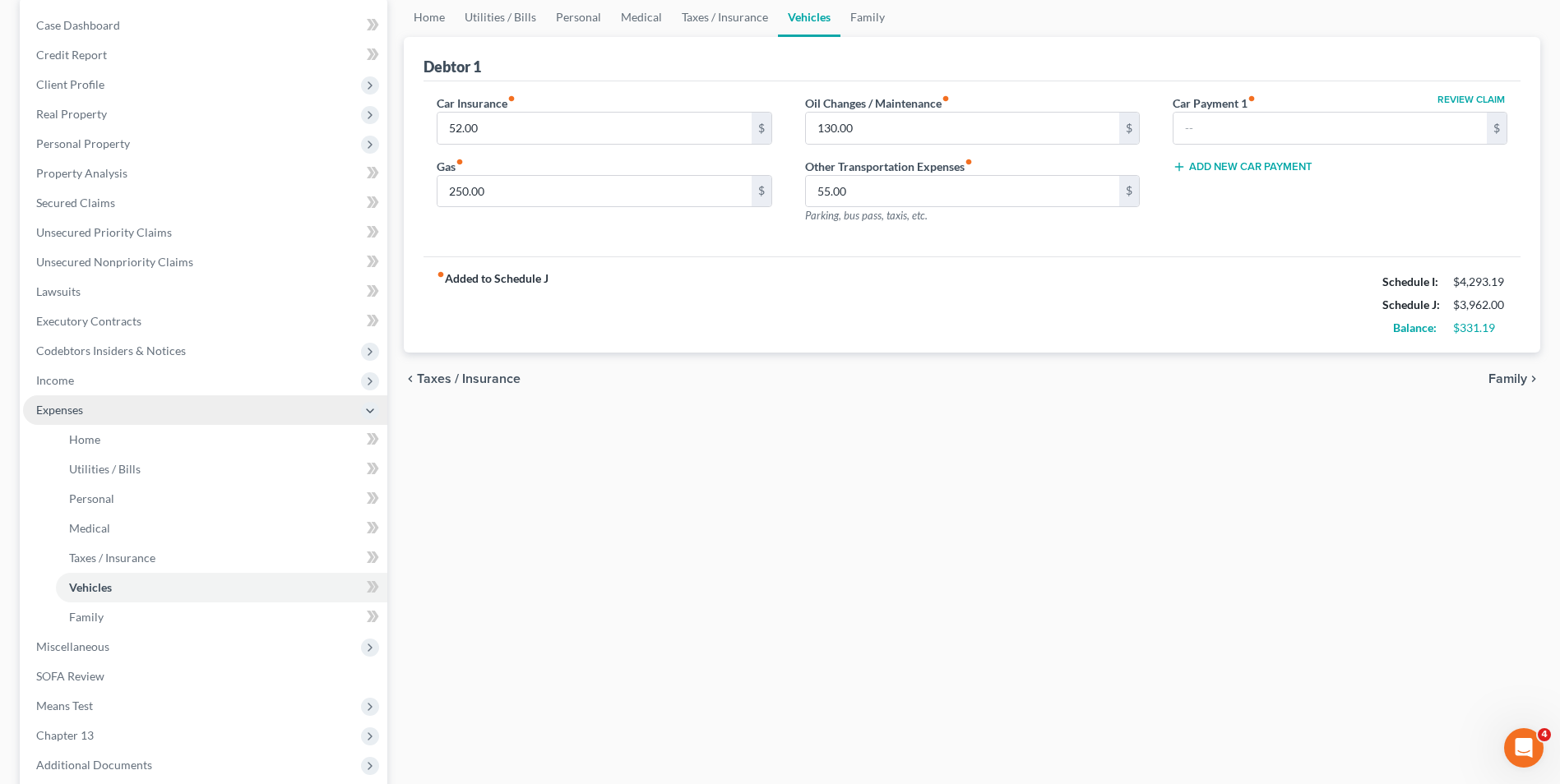
scroll to position [326, 0]
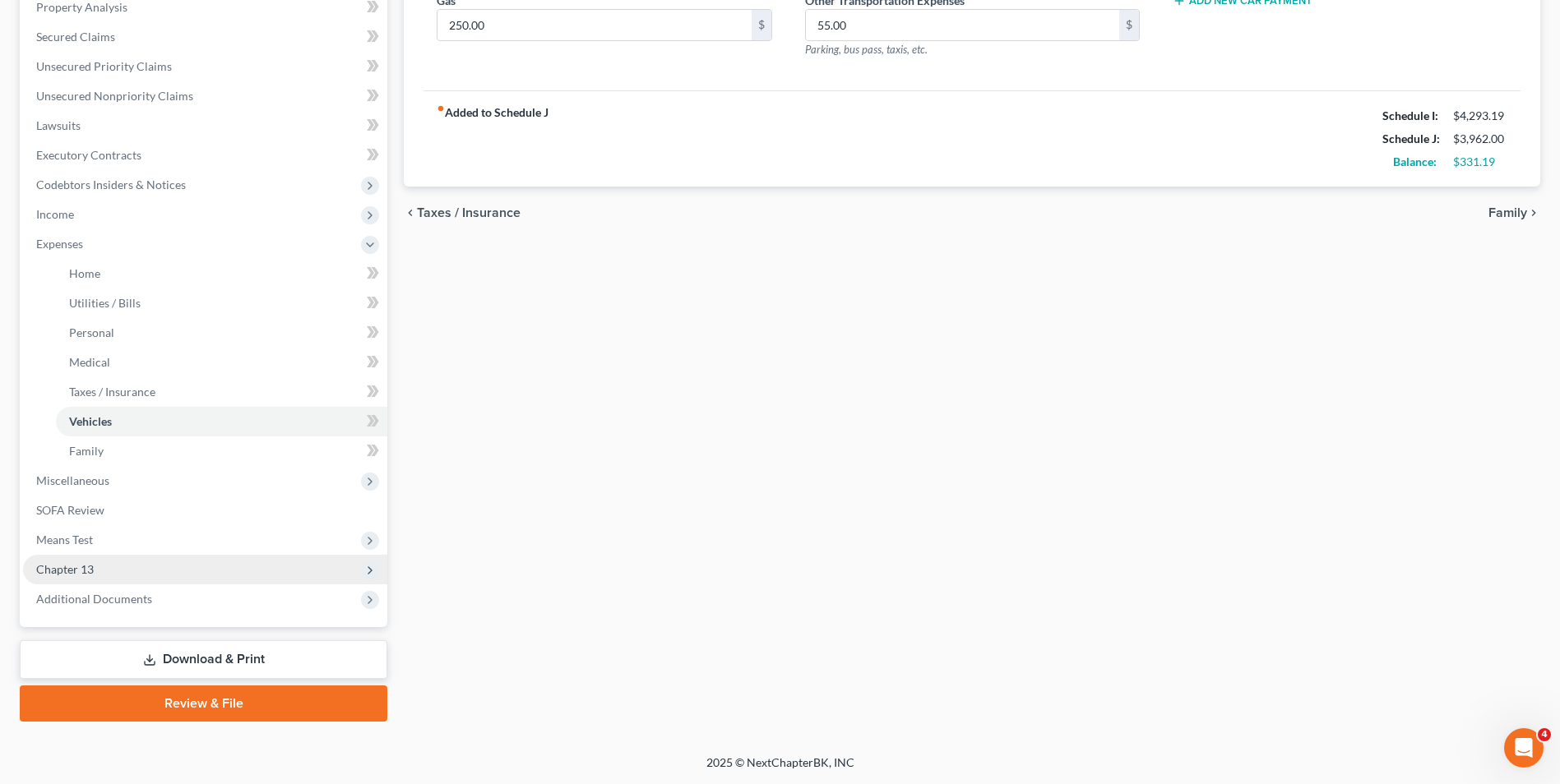
click at [105, 562] on span "Chapter 13" at bounding box center [205, 570] width 364 height 30
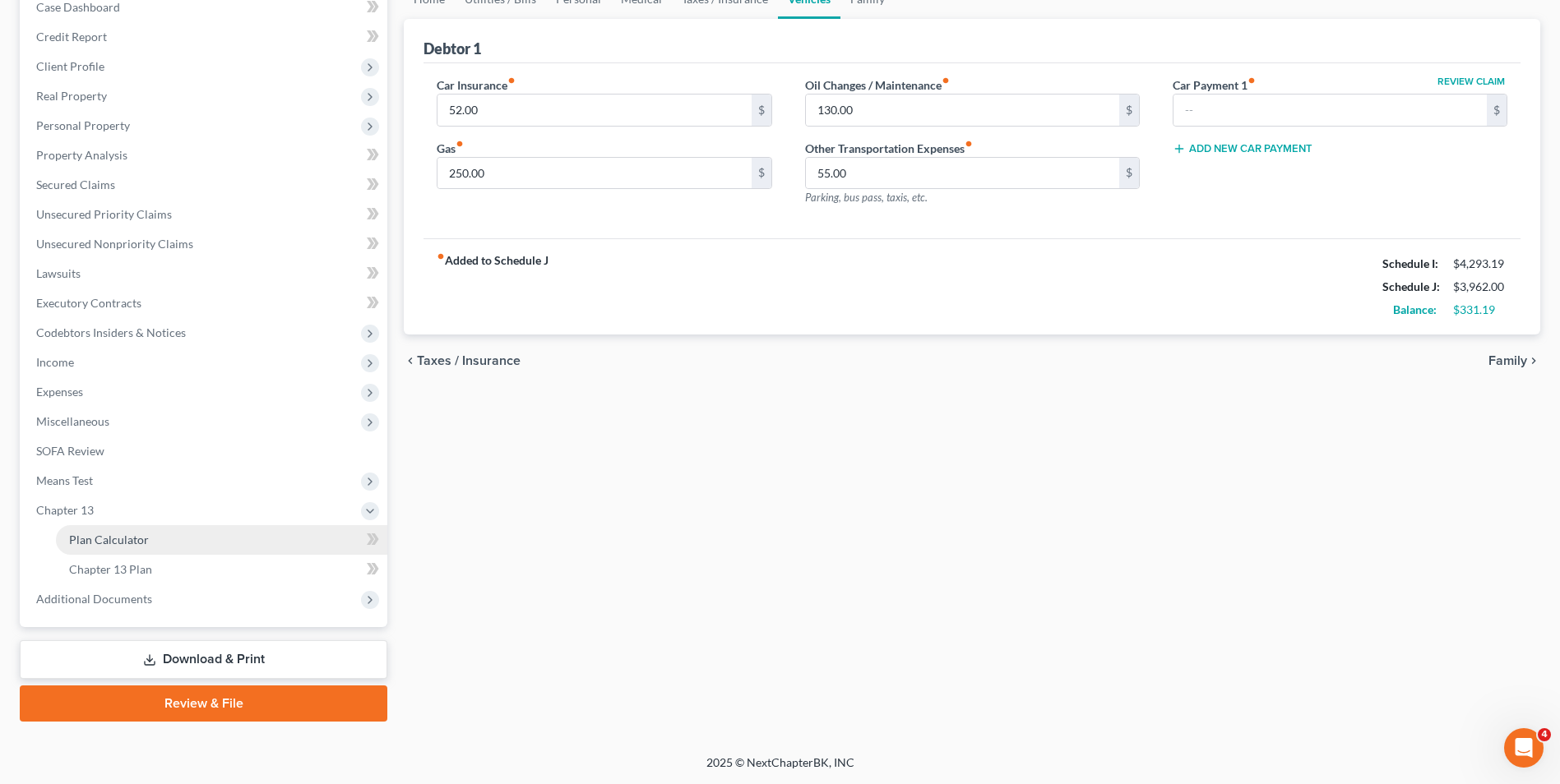
click at [116, 544] on span "Plan Calculator" at bounding box center [109, 540] width 80 height 14
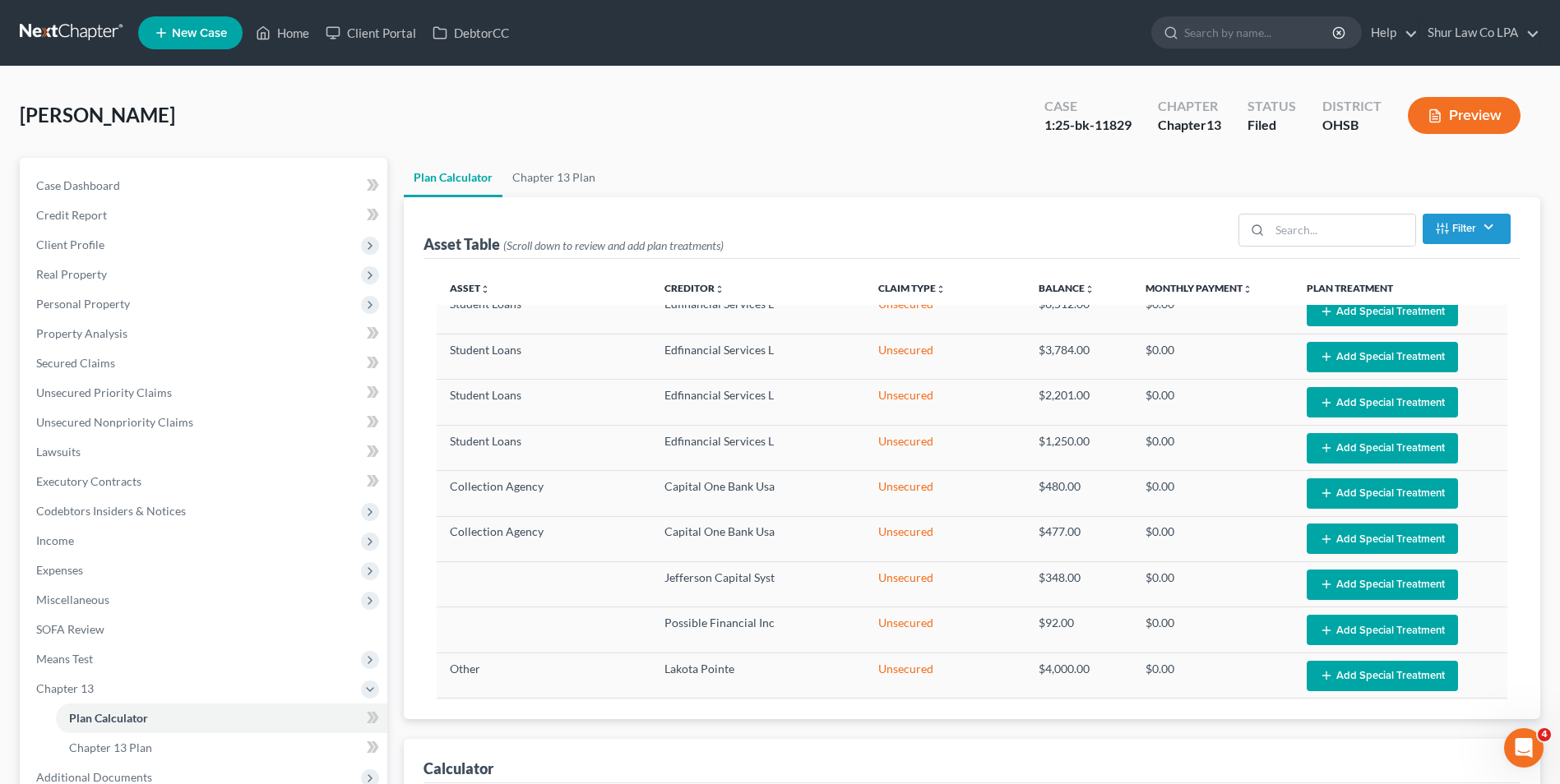
scroll to position [493, 0]
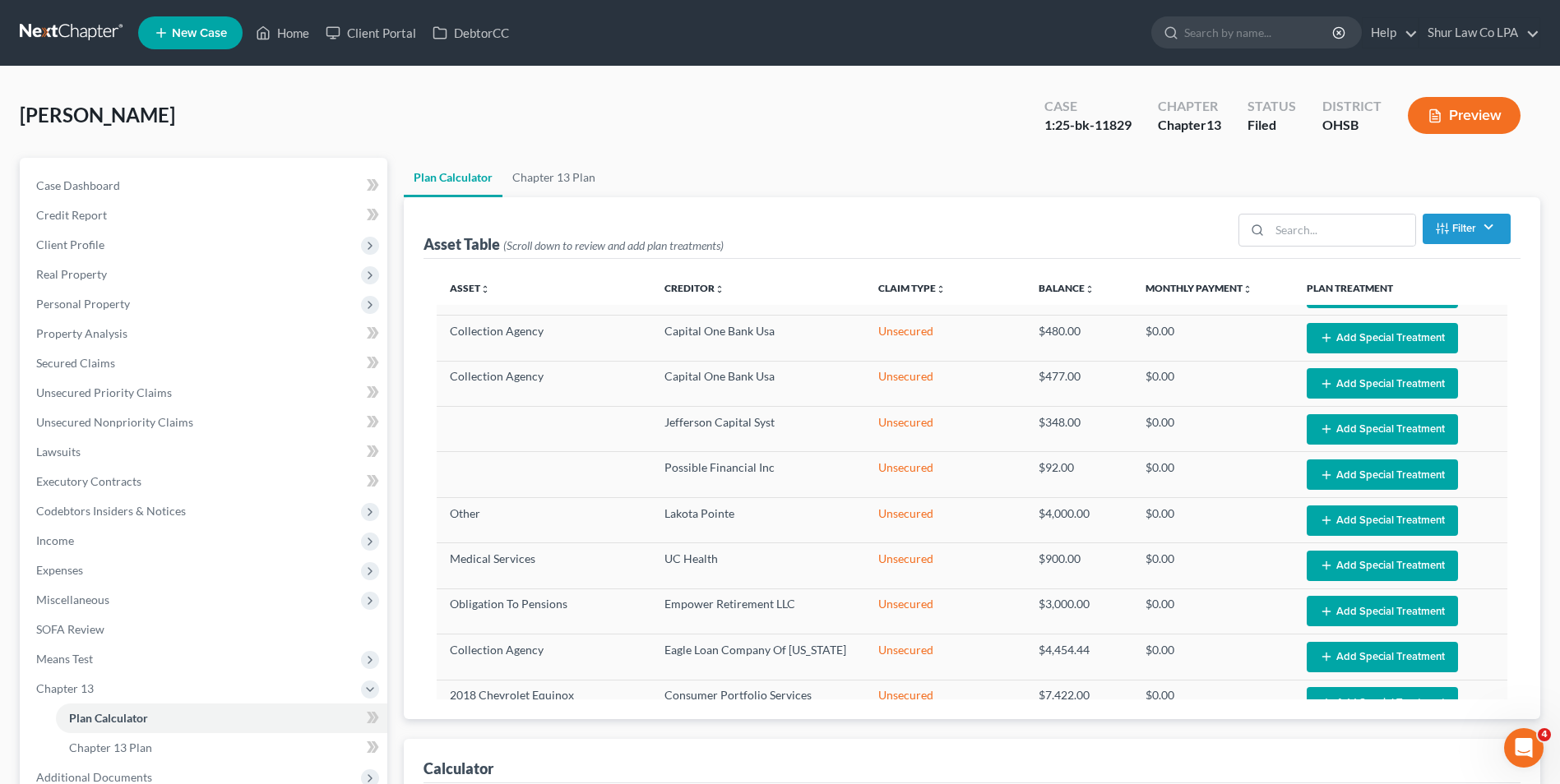
select select "35"
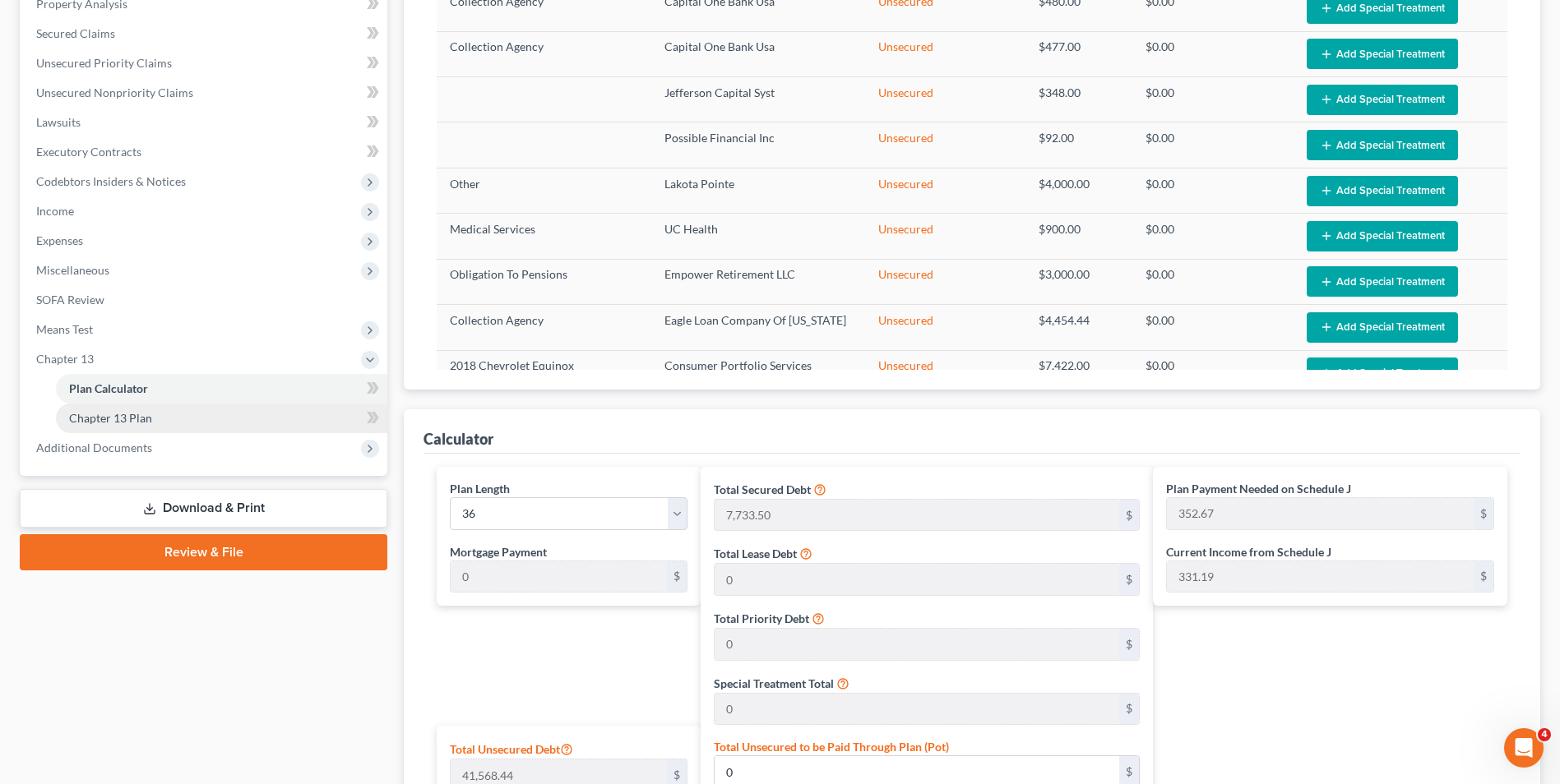
scroll to position [329, 0]
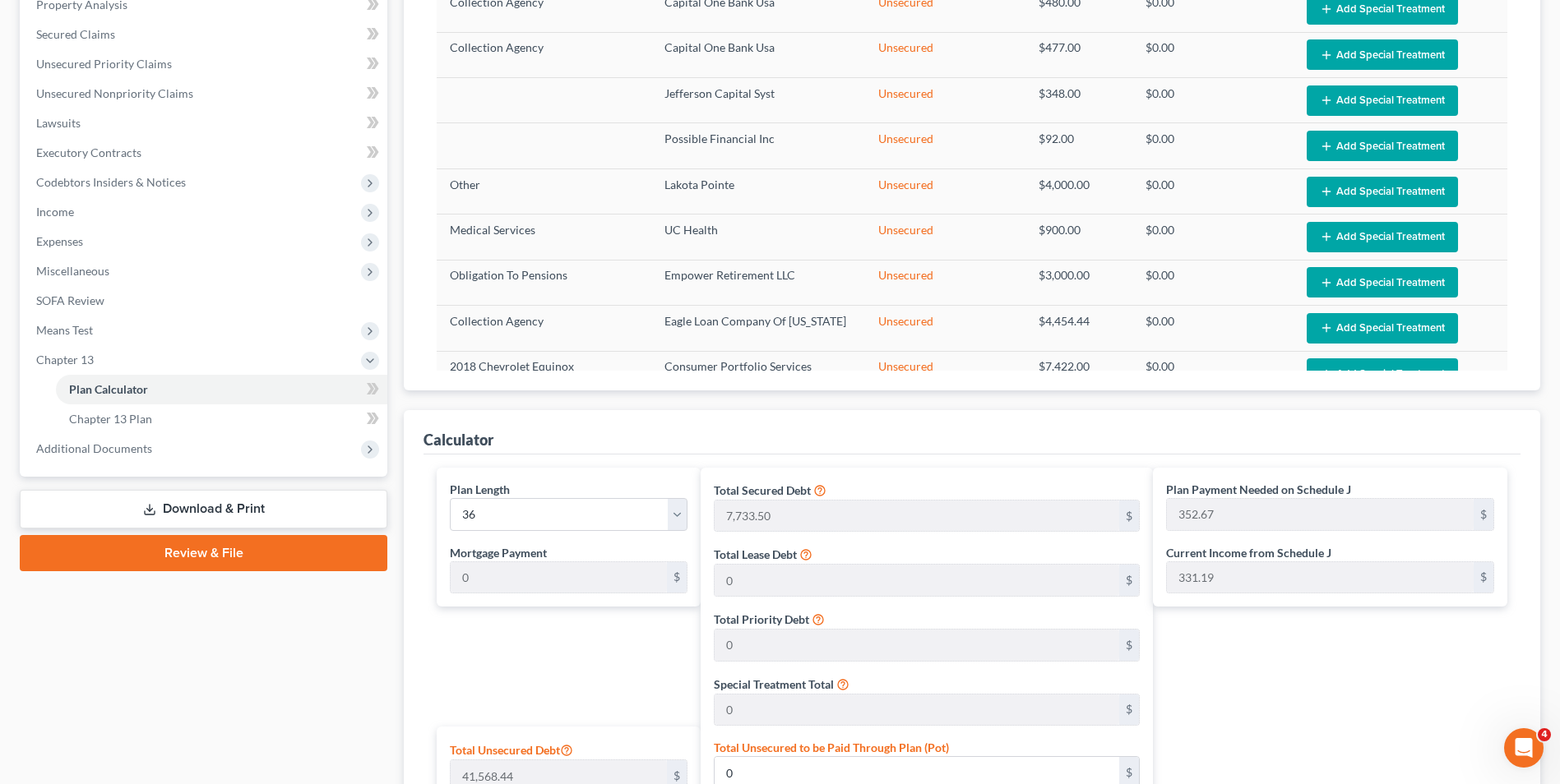
click at [150, 510] on line at bounding box center [150, 508] width 0 height 7
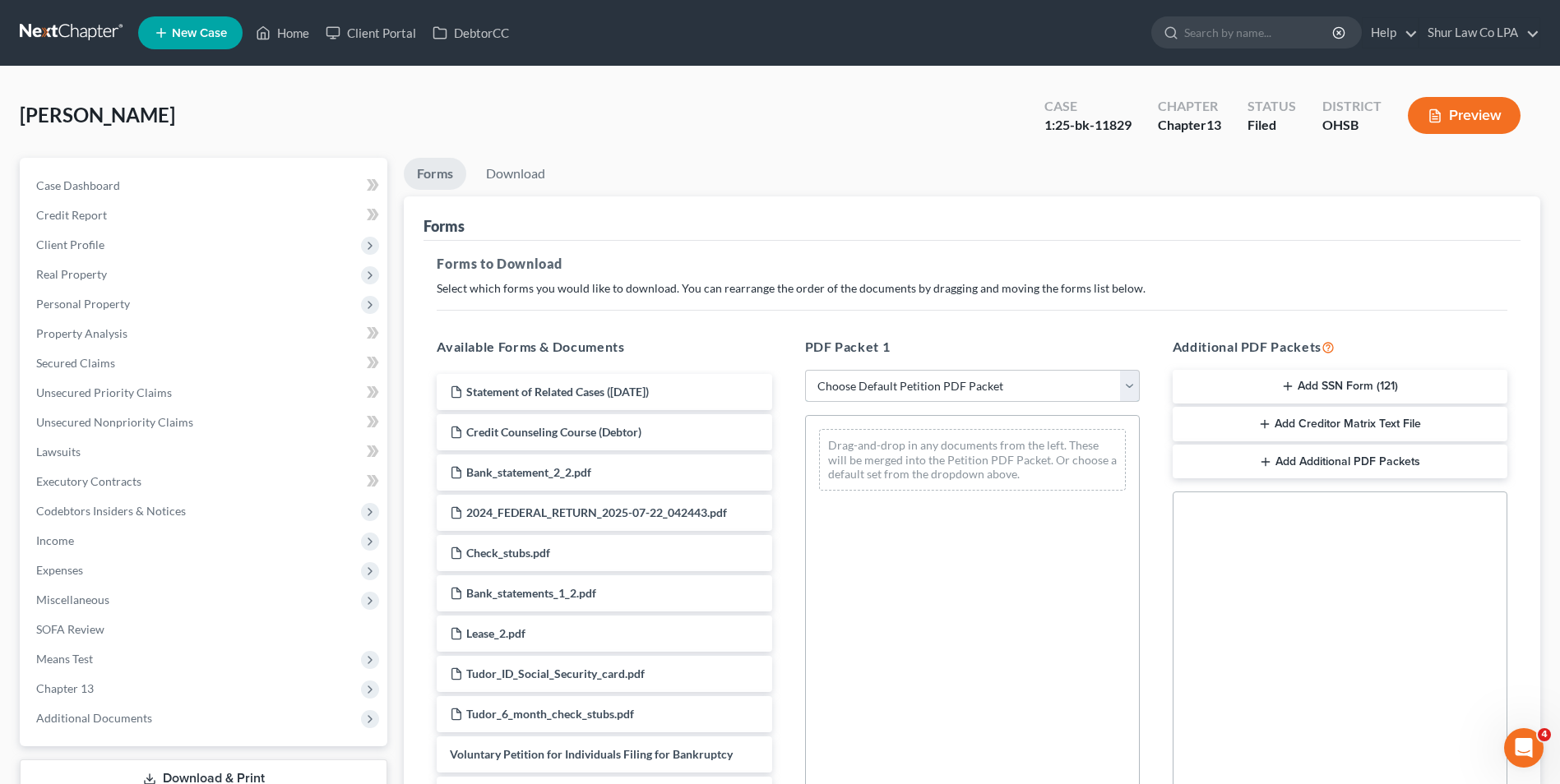
click at [1127, 388] on select "Choose Default Petition PDF Packet Complete Bankruptcy Petition (all forms and …" at bounding box center [972, 386] width 334 height 33
select select "2"
click at [805, 370] on select "Choose Default Petition PDF Packet Complete Bankruptcy Petition (all forms and …" at bounding box center [972, 386] width 334 height 33
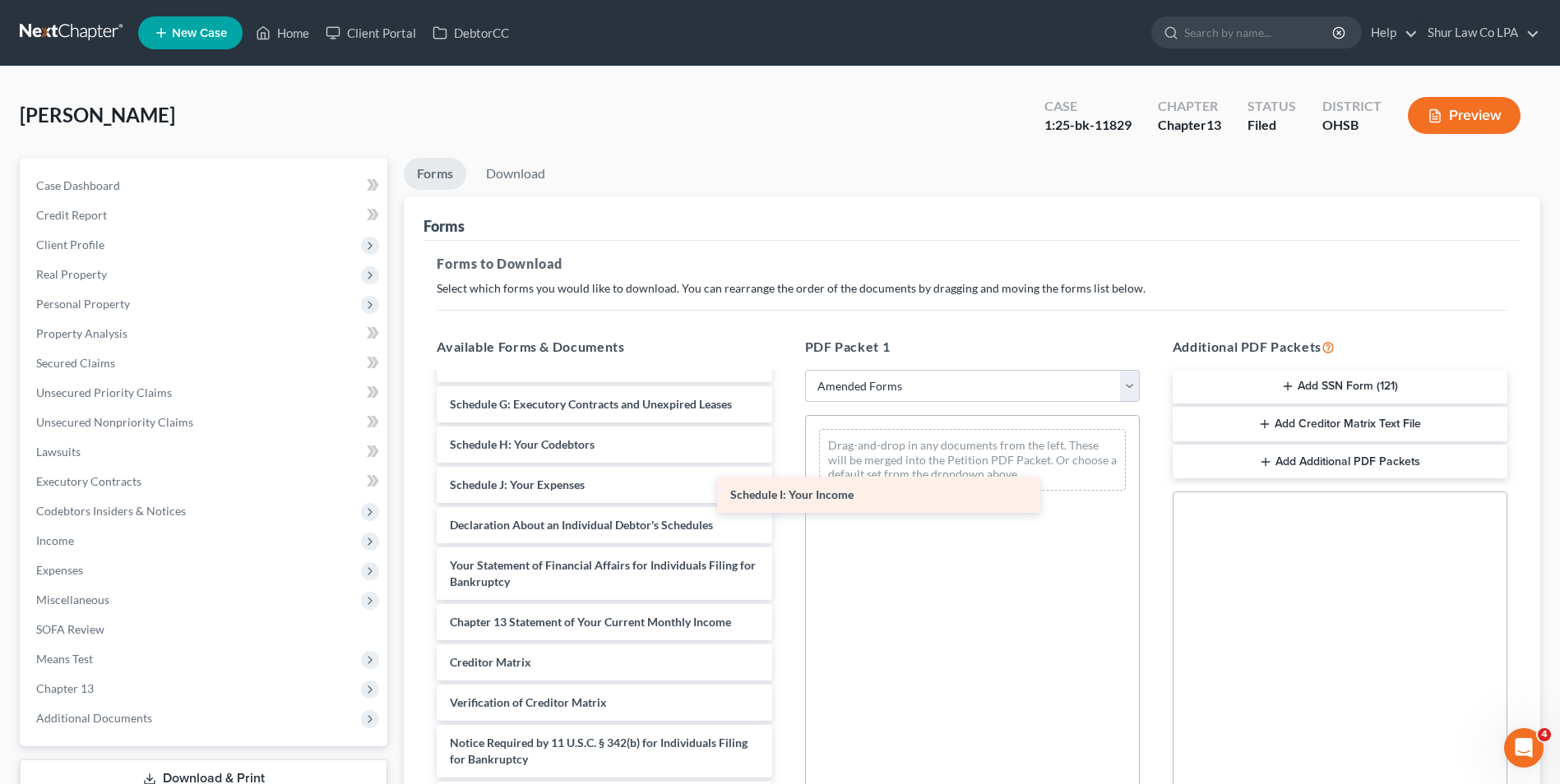
scroll to position [245, 0]
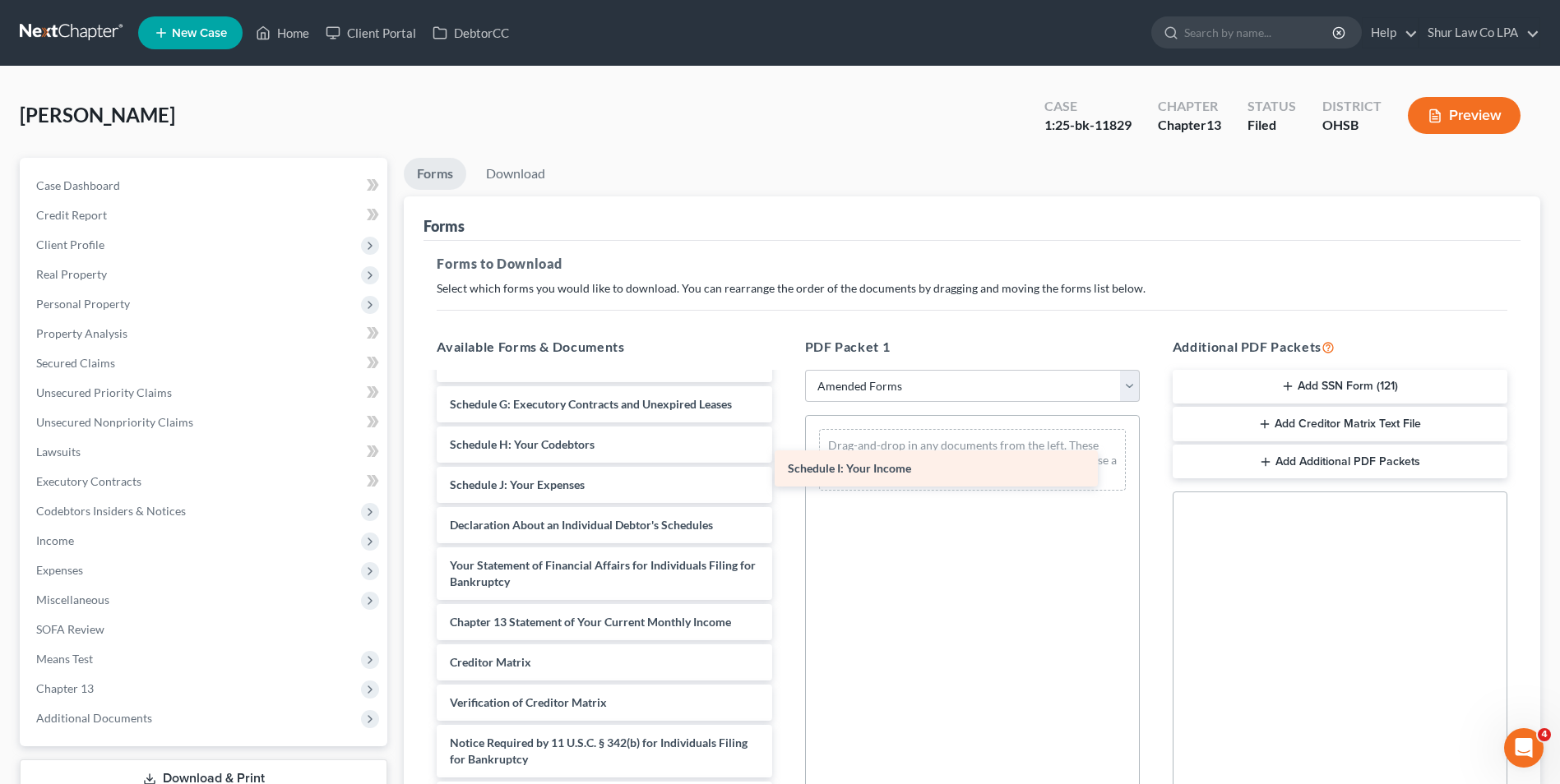
drag, startPoint x: 618, startPoint y: 436, endPoint x: 978, endPoint y: 444, distance: 360.1
click at [784, 444] on div "Schedule I: Your Income Voluntary Petition for Individuals Filing for Bankruptc…" at bounding box center [604, 473] width 361 height 689
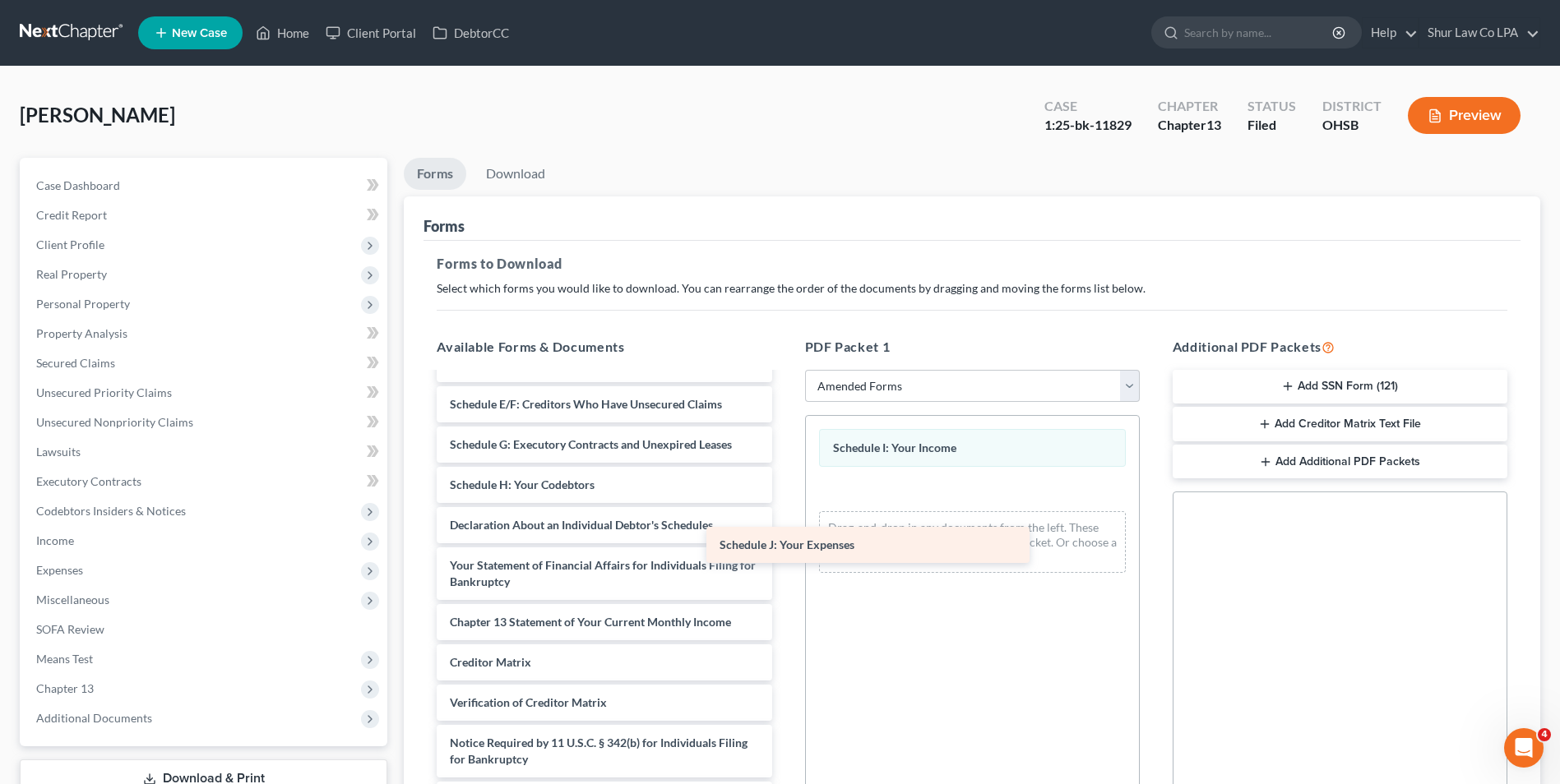
scroll to position [205, 0]
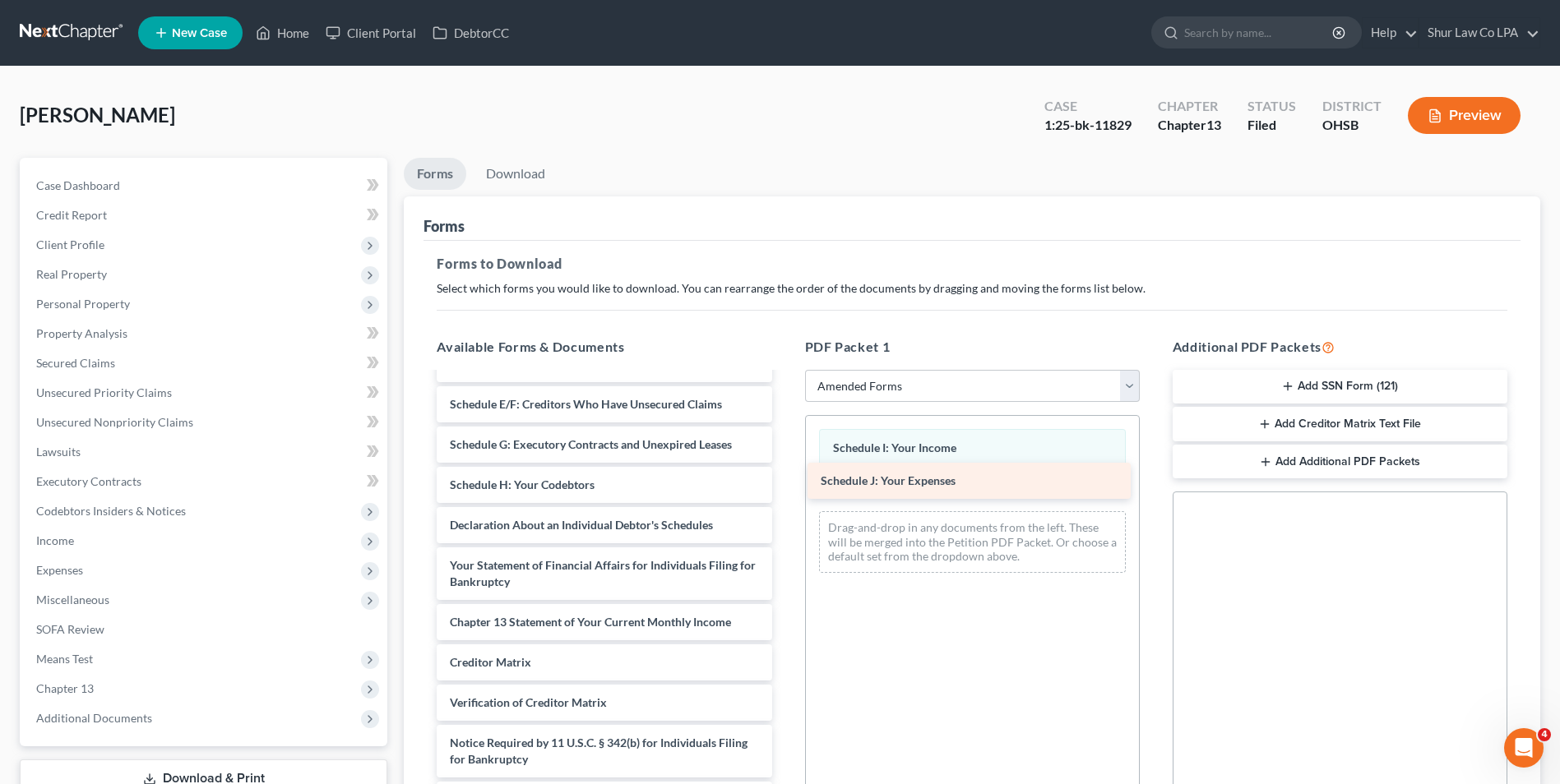
drag, startPoint x: 591, startPoint y: 489, endPoint x: 996, endPoint y: 471, distance: 405.4
click at [784, 471] on div "Schedule J: Your Expenses Voluntary Petition for Individuals Filing for Bankrup…" at bounding box center [604, 493] width 361 height 649
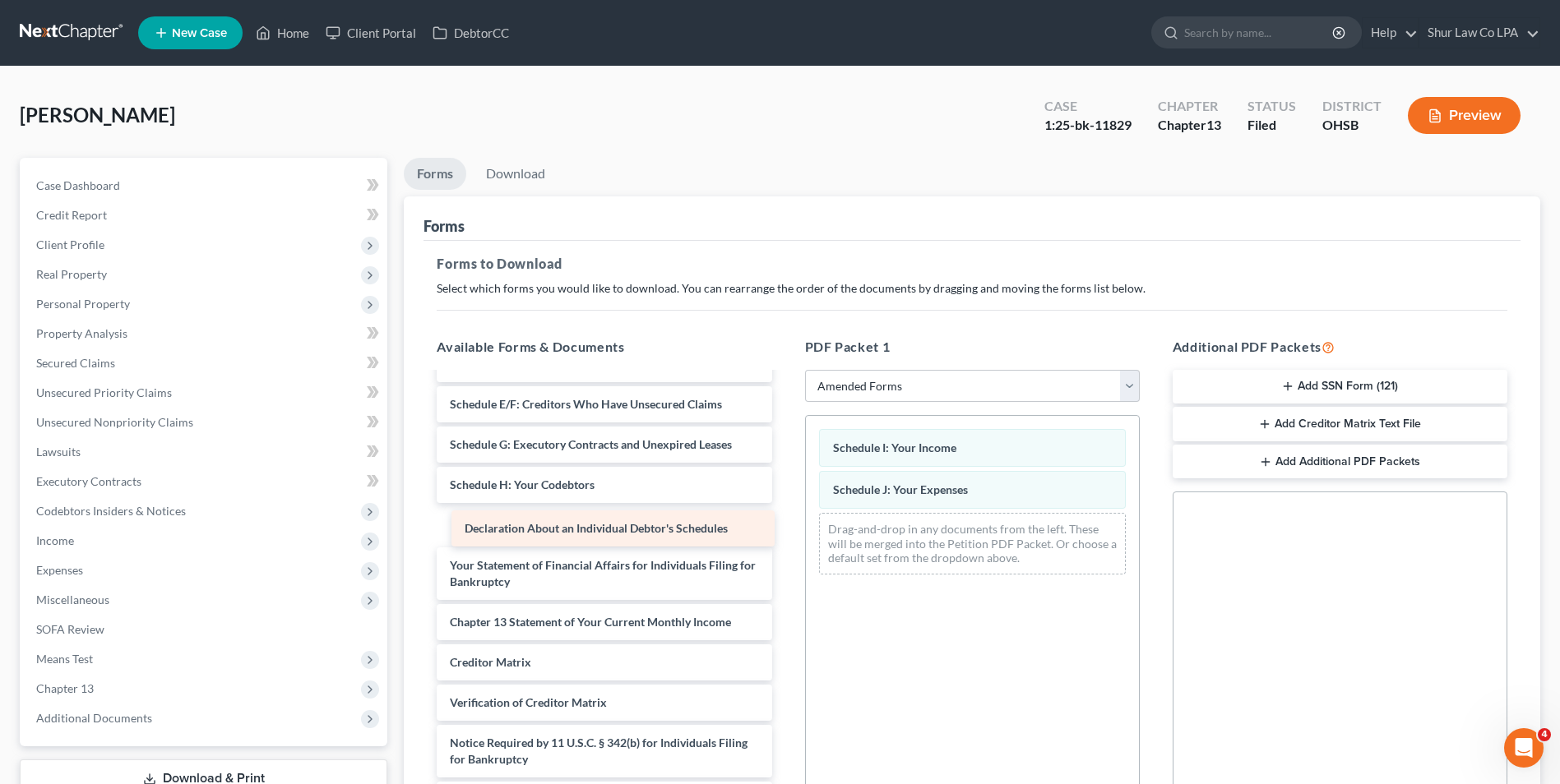
scroll to position [166, 0]
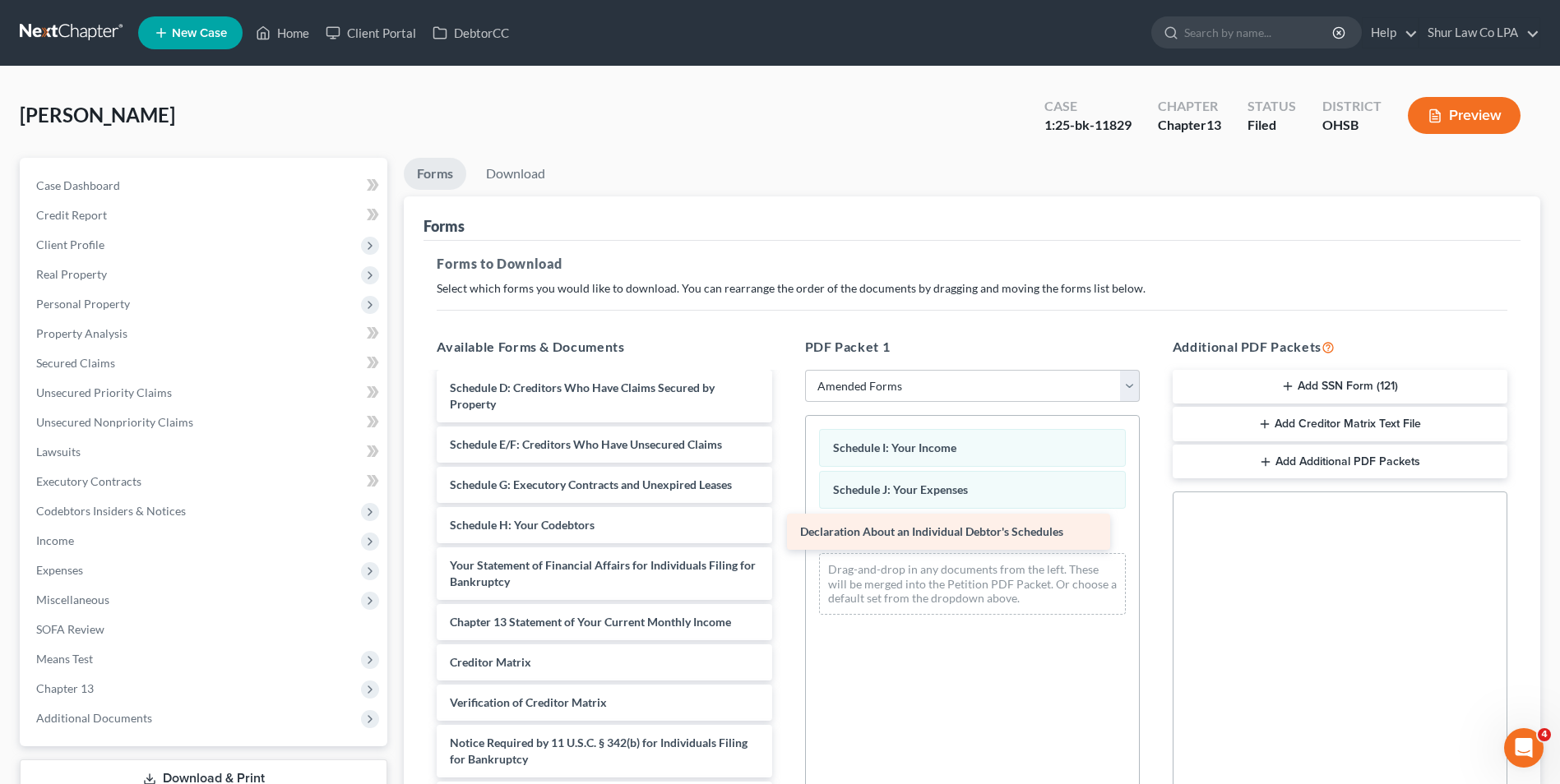
drag, startPoint x: 647, startPoint y: 520, endPoint x: 997, endPoint y: 527, distance: 350.1
click at [784, 527] on div "Declaration About an Individual Debtor's Schedules Voluntary Petition for Indiv…" at bounding box center [604, 513] width 361 height 608
click at [539, 169] on link "Download" at bounding box center [516, 174] width 86 height 32
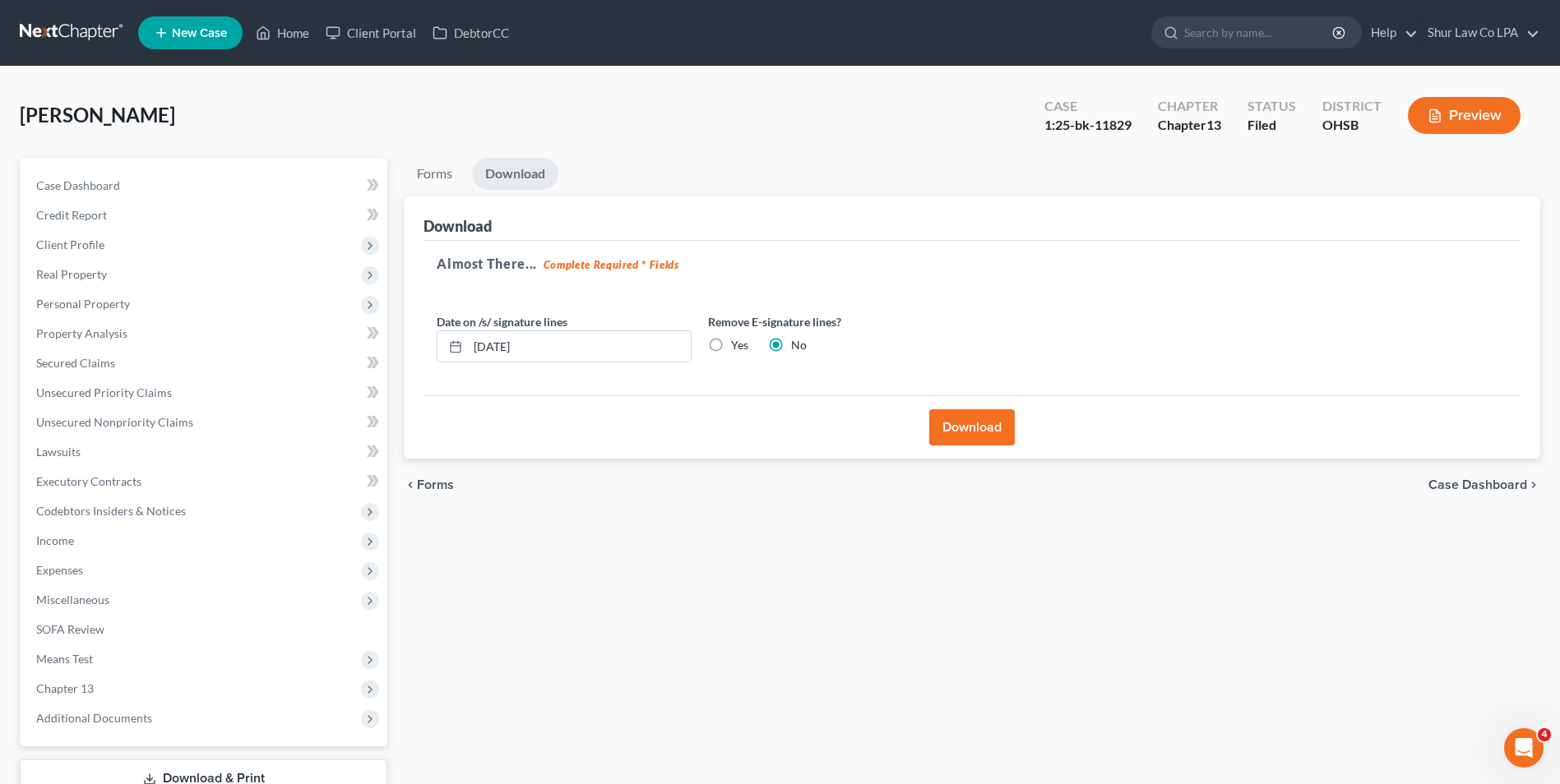
click at [989, 422] on button "Download" at bounding box center [972, 427] width 86 height 36
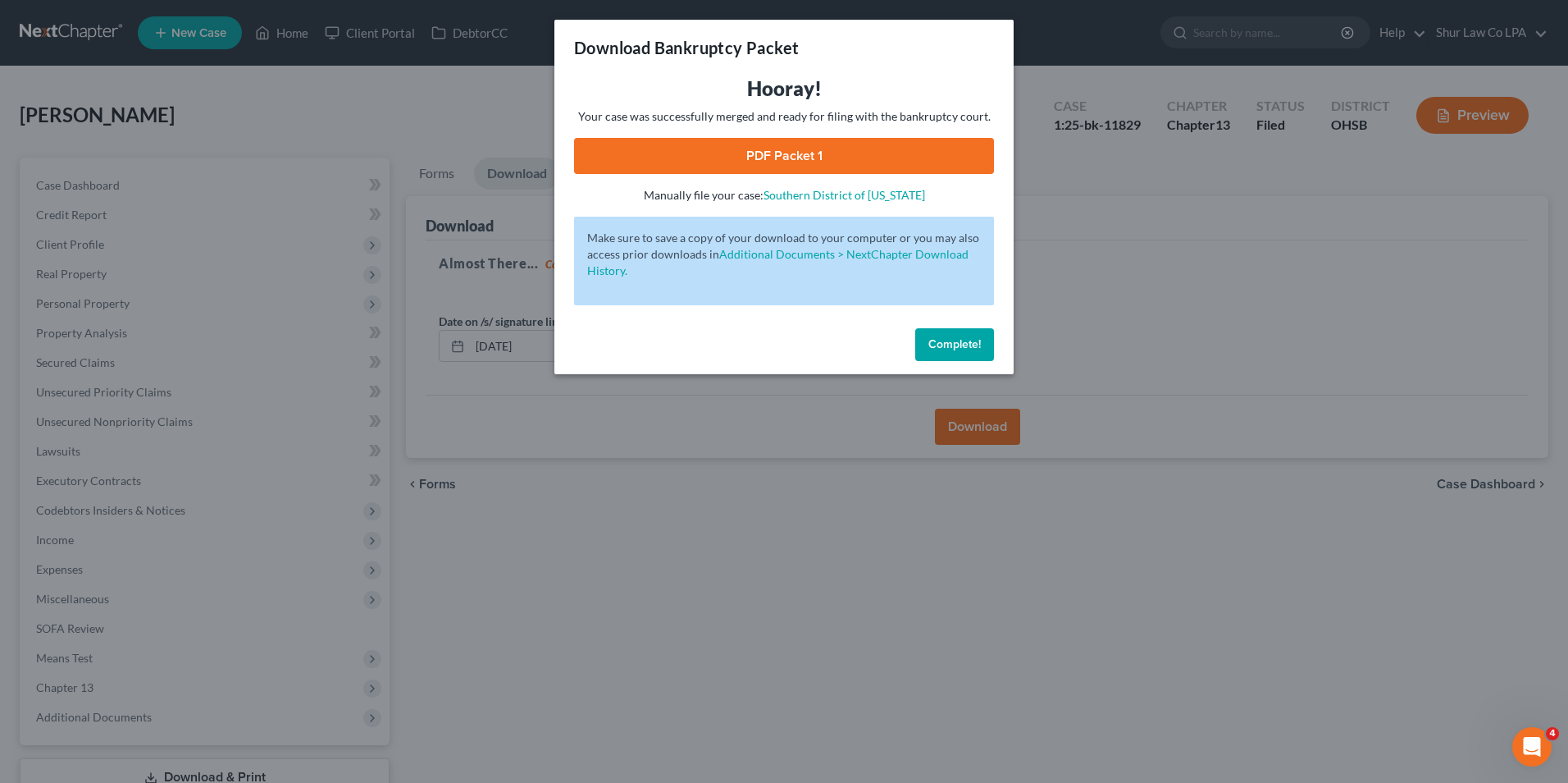
click at [776, 151] on link "PDF Packet 1" at bounding box center [784, 155] width 420 height 36
click at [947, 341] on span "Complete!" at bounding box center [955, 345] width 53 height 14
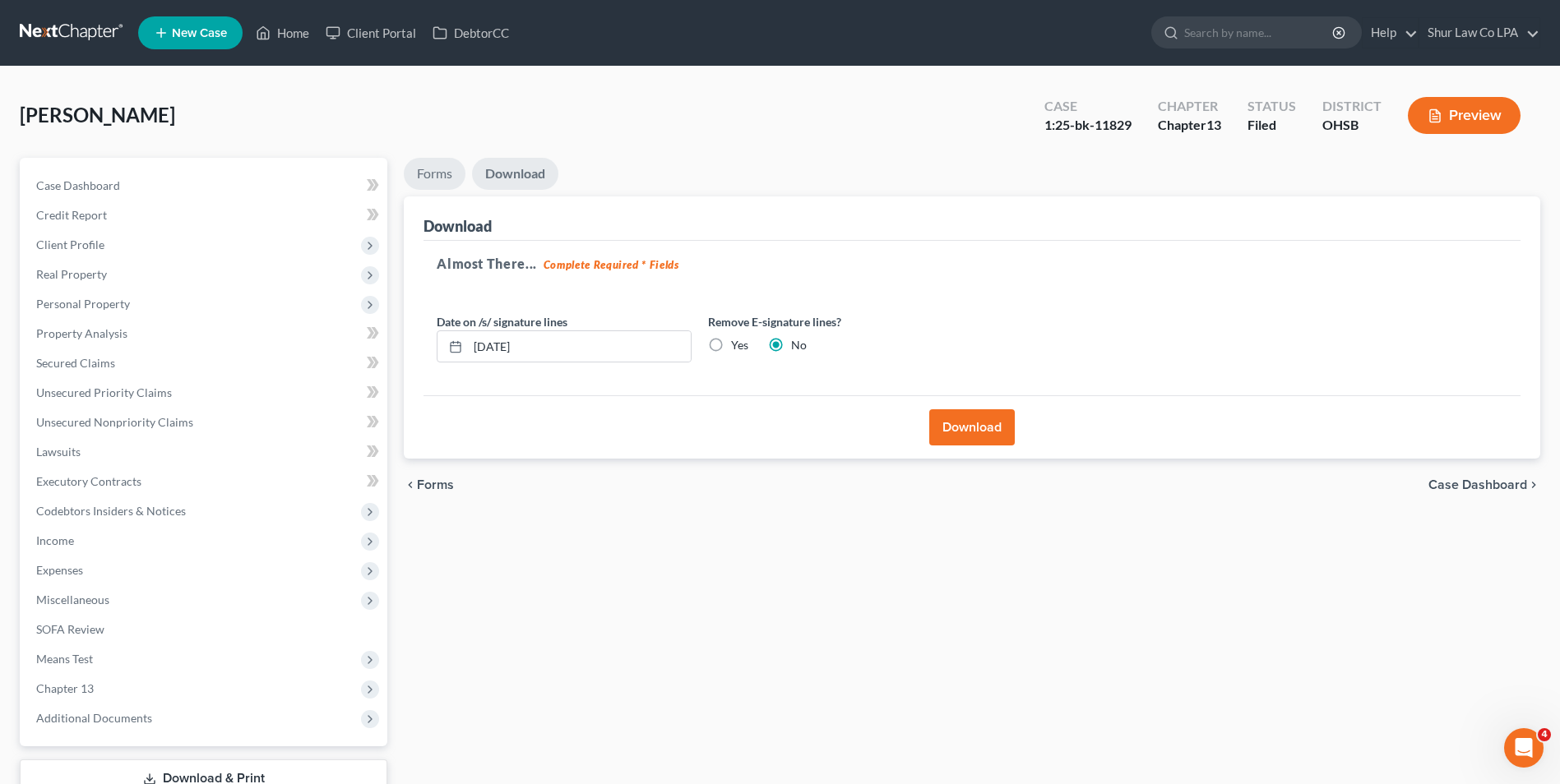
click at [417, 171] on link "Forms" at bounding box center [434, 174] width 62 height 32
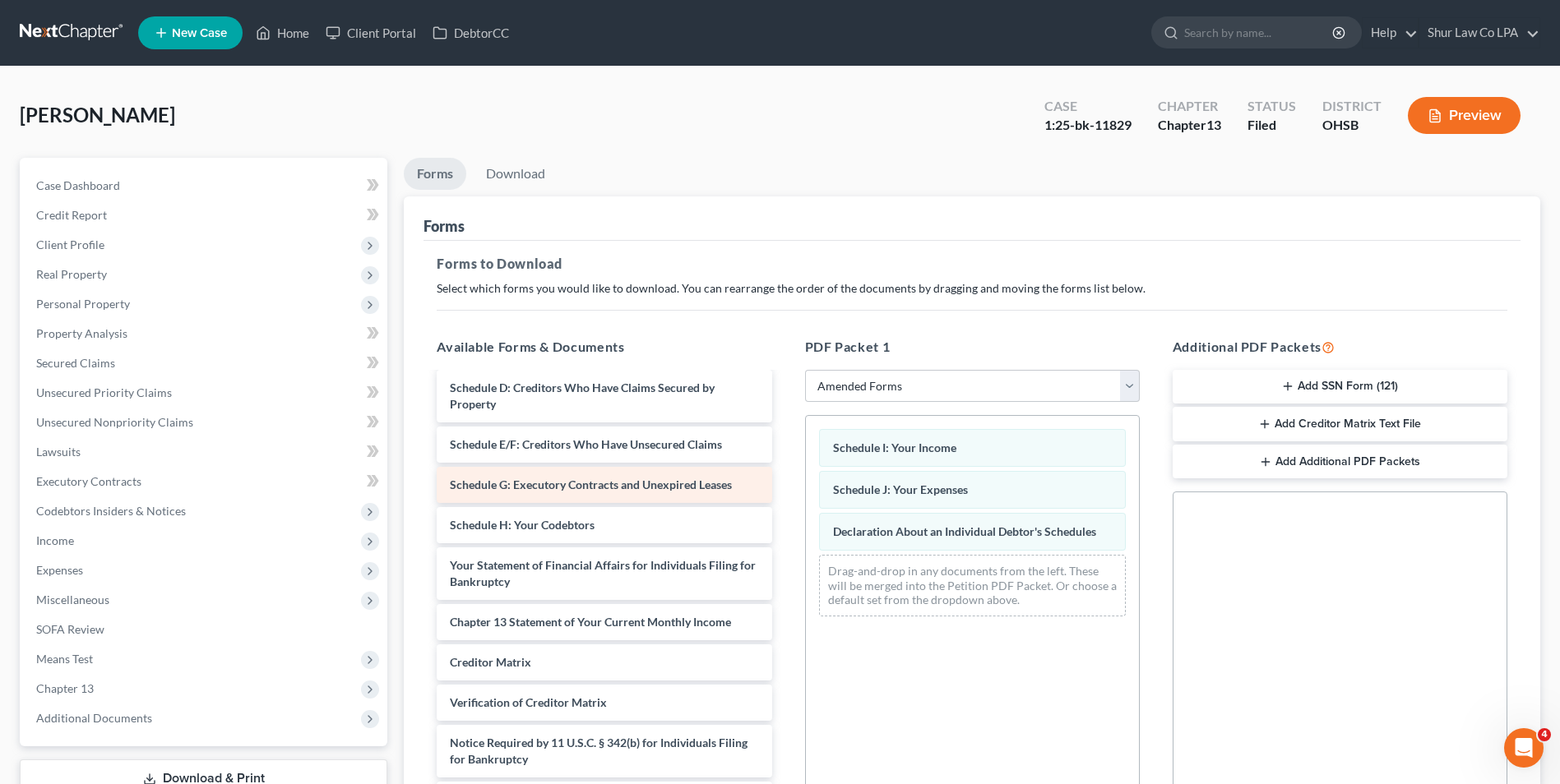
scroll to position [0, 0]
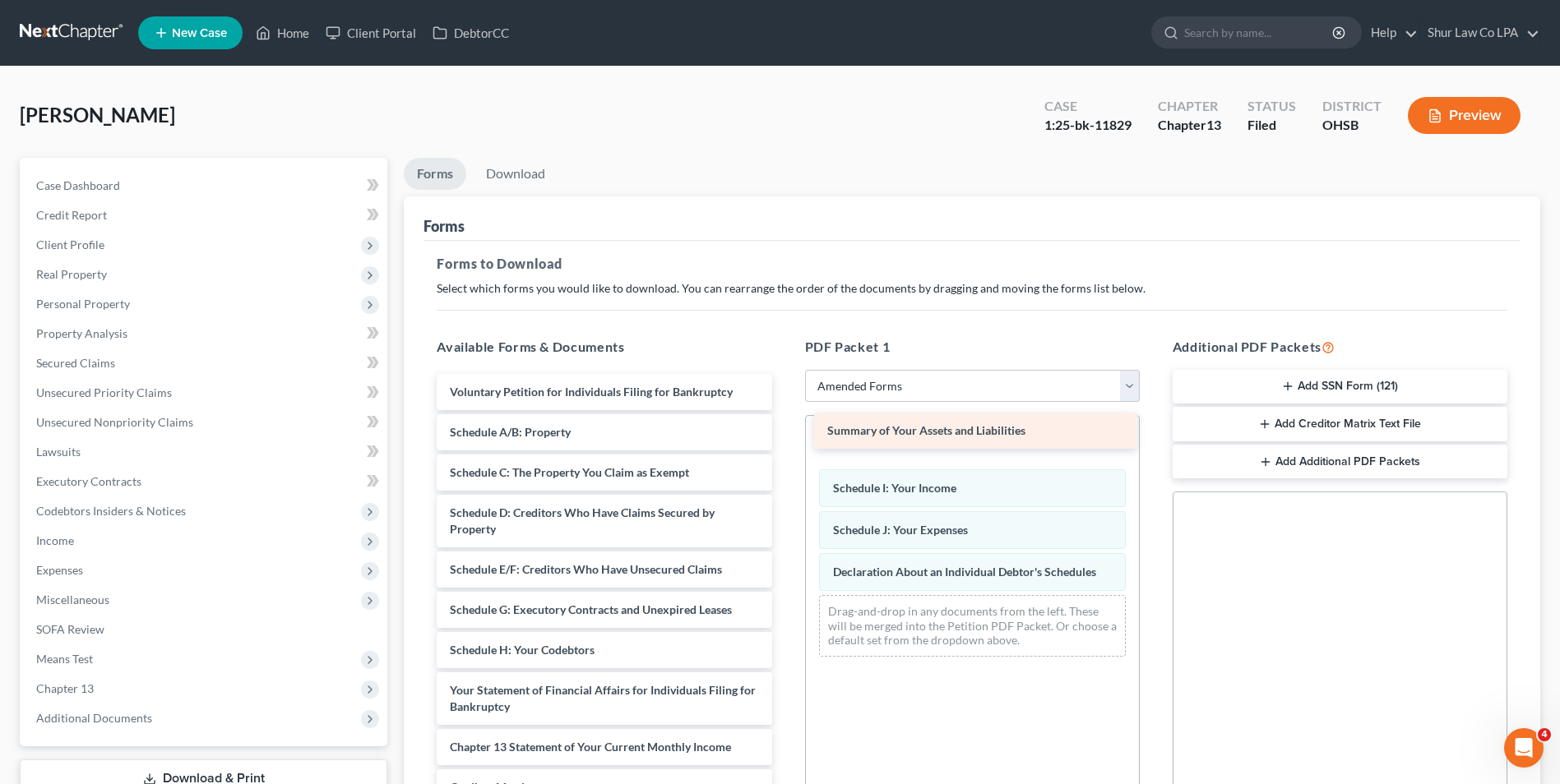
drag, startPoint x: 546, startPoint y: 429, endPoint x: 925, endPoint y: 427, distance: 379.0
click at [784, 427] on div "Summary of Your Assets and Liabilities Voluntary Petition for Individuals Filin…" at bounding box center [604, 658] width 361 height 569
click at [520, 172] on link "Download" at bounding box center [516, 174] width 86 height 32
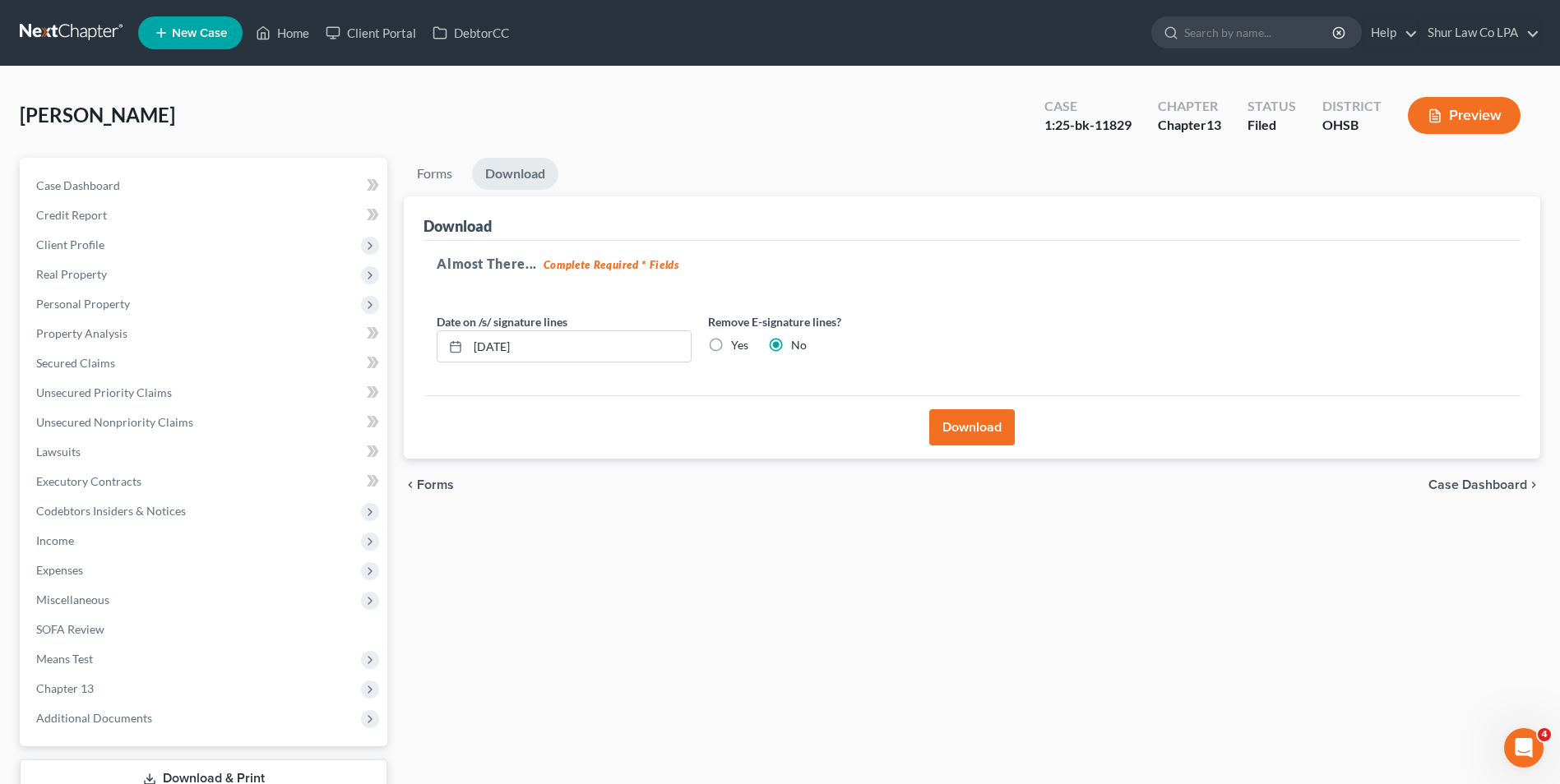
click at [941, 420] on button "Download" at bounding box center [972, 427] width 86 height 36
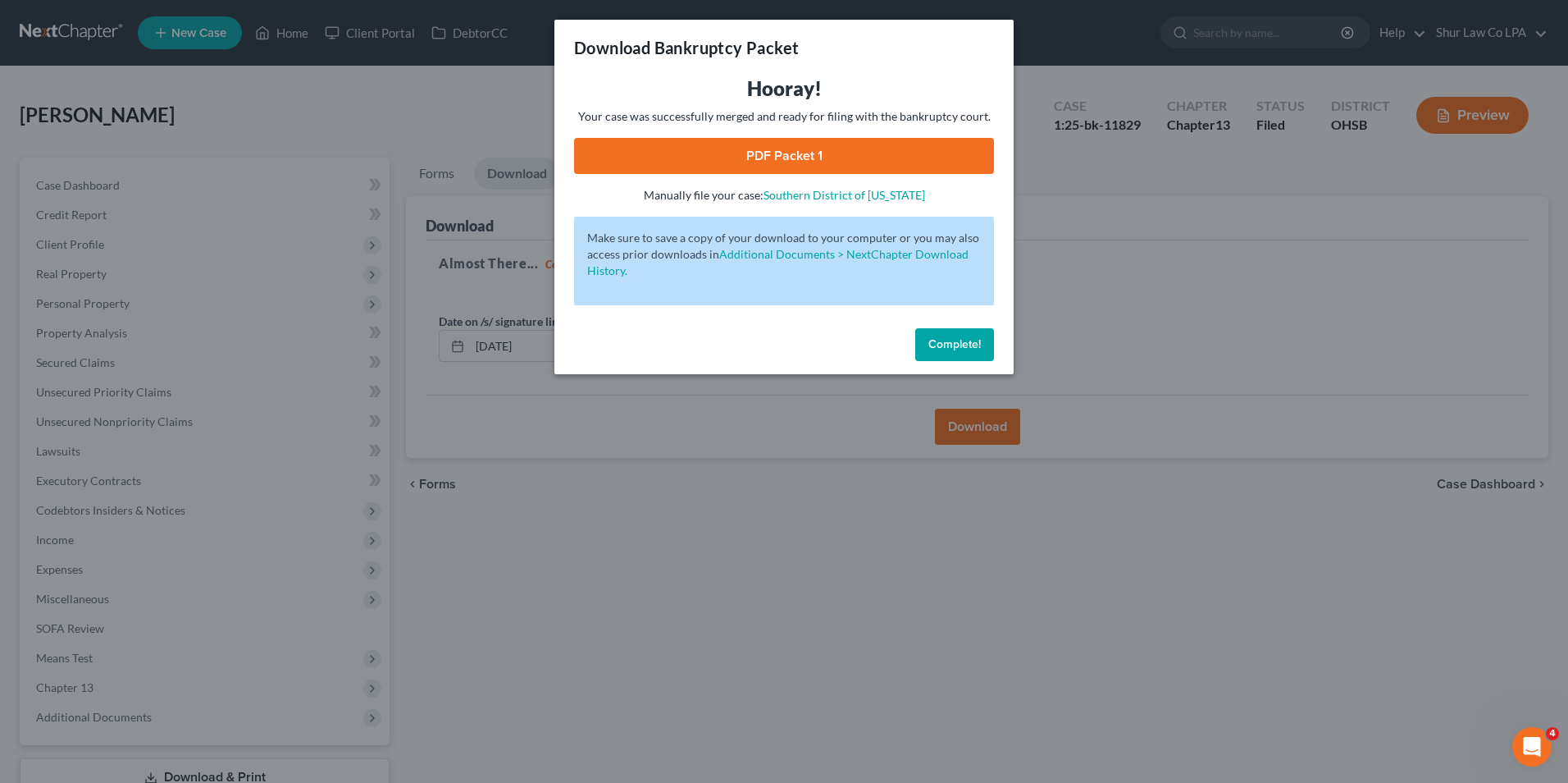
click at [812, 151] on link "PDF Packet 1" at bounding box center [784, 155] width 420 height 36
click at [955, 344] on span "Complete!" at bounding box center [955, 345] width 53 height 14
